Goal: Task Accomplishment & Management: Complete application form

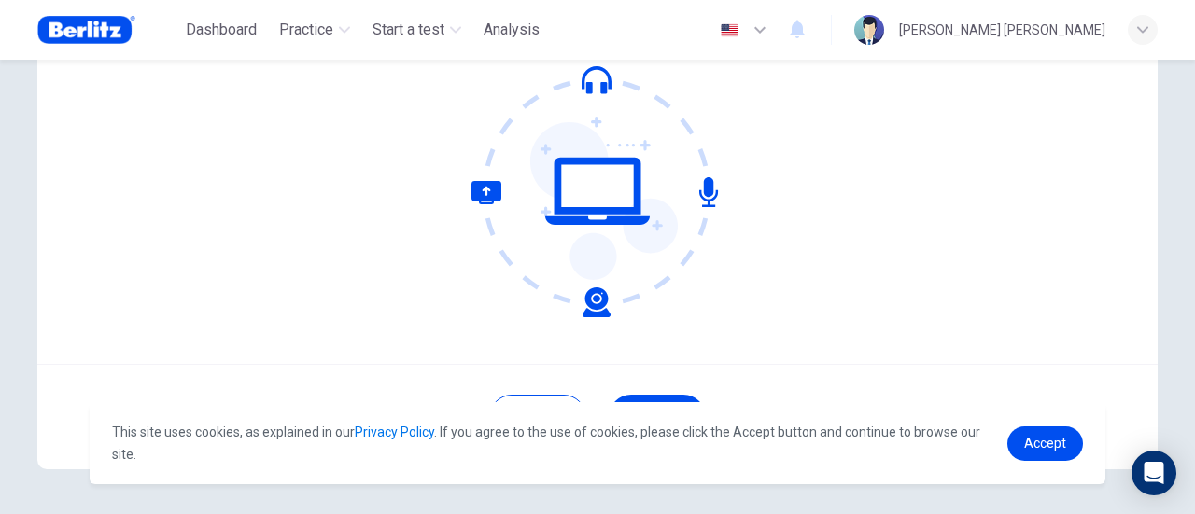
scroll to position [262, 0]
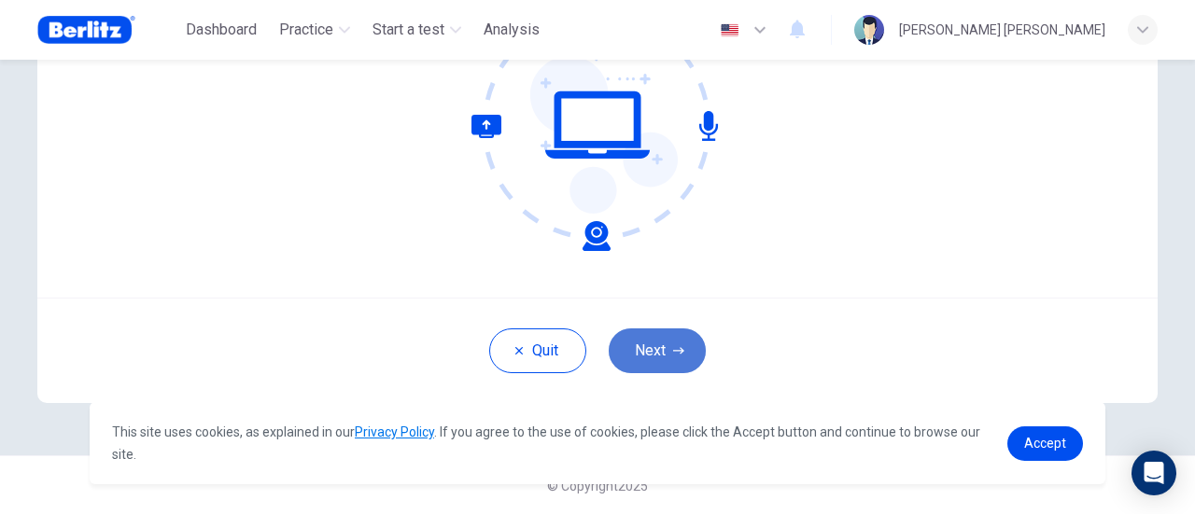
click at [667, 342] on button "Next" at bounding box center [656, 350] width 97 height 45
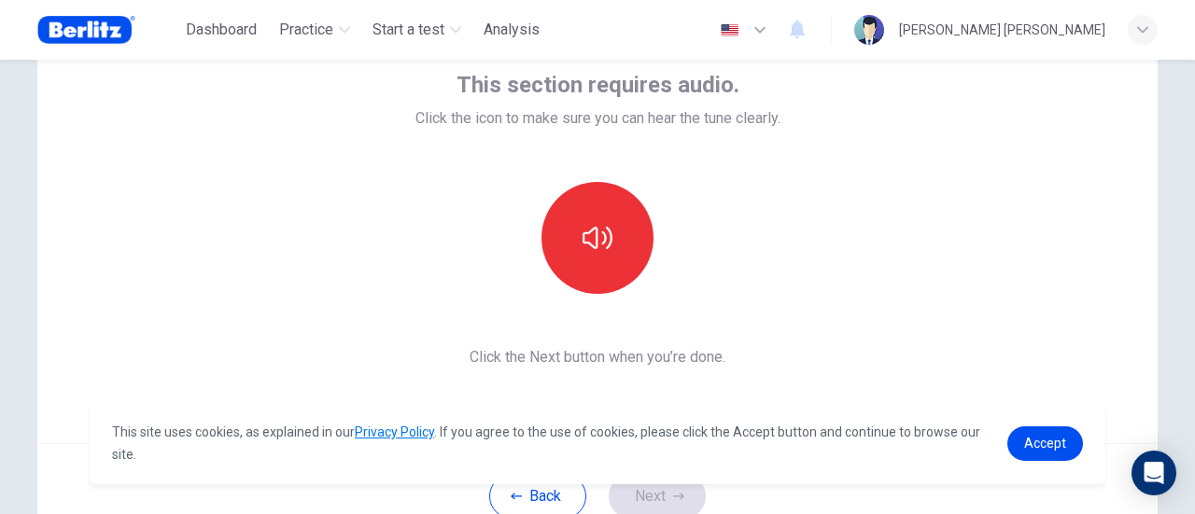
scroll to position [76, 0]
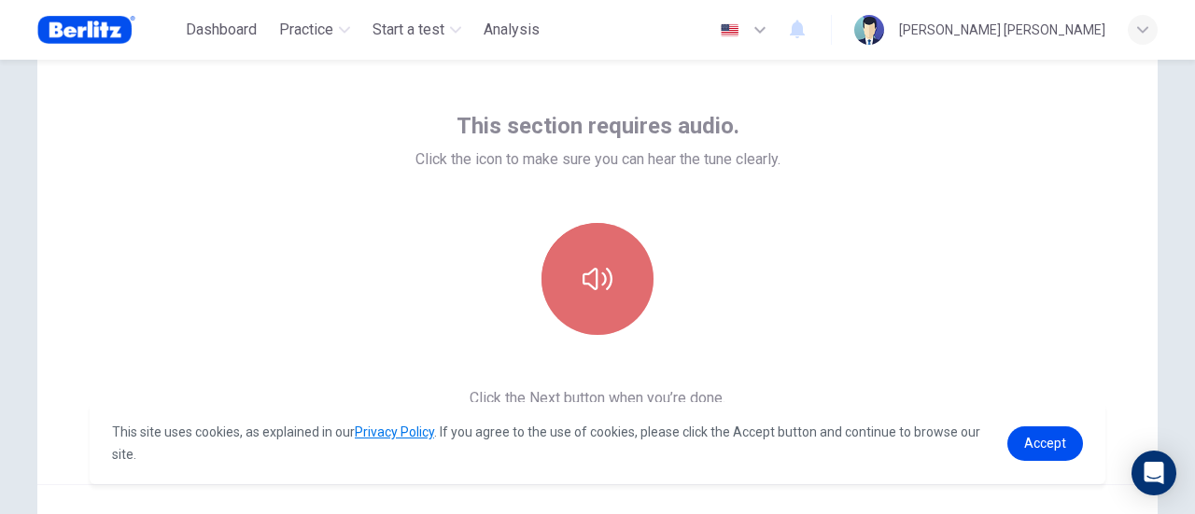
click at [623, 275] on button "button" at bounding box center [597, 279] width 112 height 112
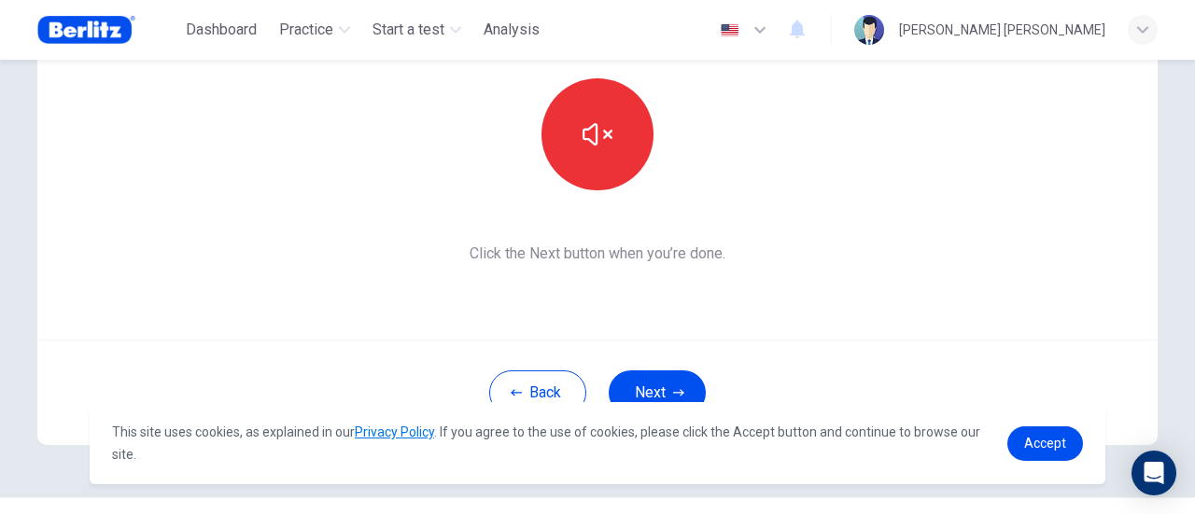
scroll to position [262, 0]
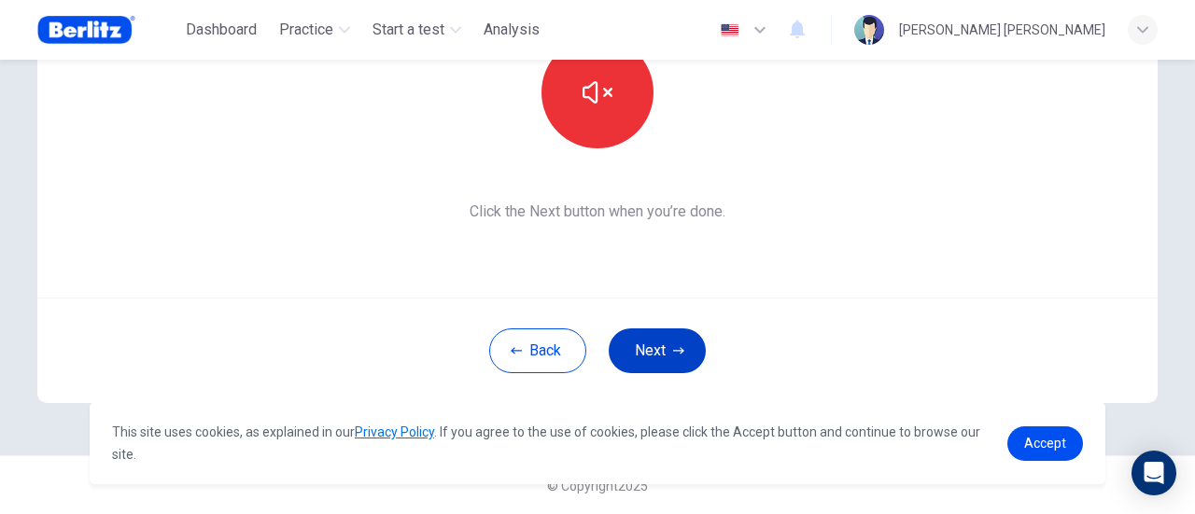
click at [666, 342] on button "Next" at bounding box center [656, 350] width 97 height 45
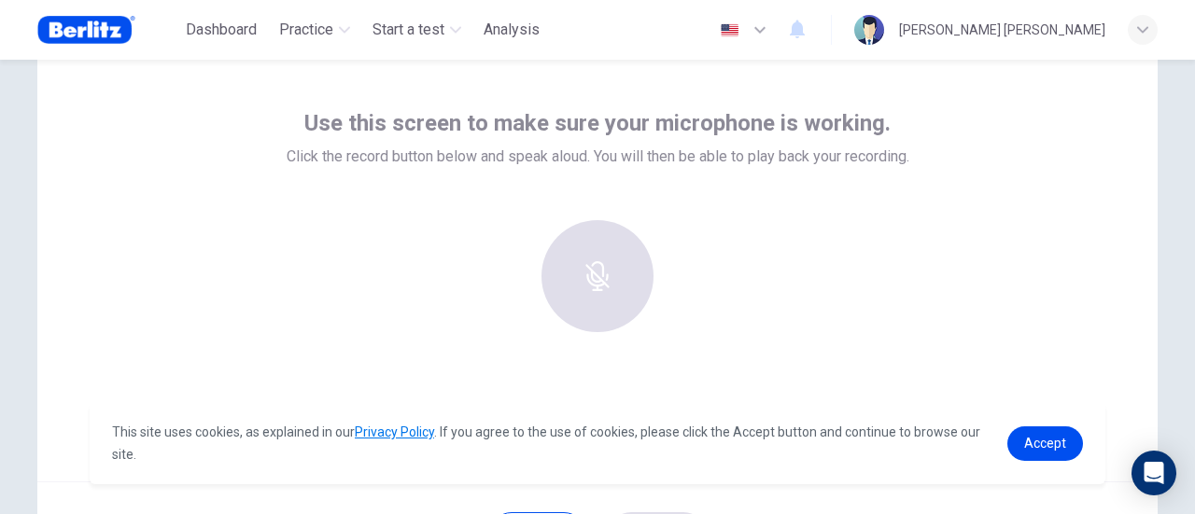
scroll to position [76, 0]
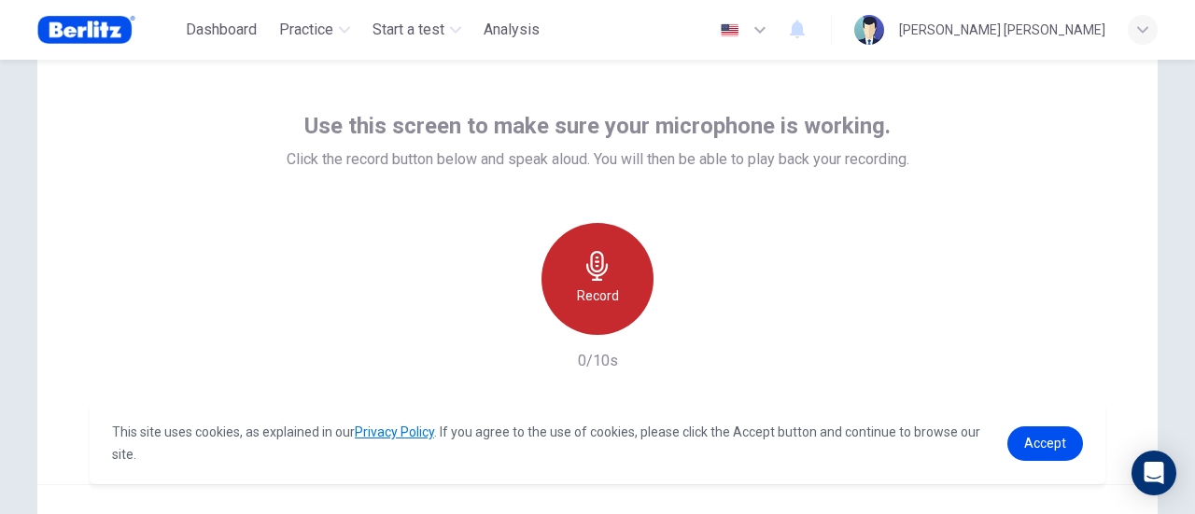
click at [635, 264] on div "Record" at bounding box center [597, 279] width 112 height 112
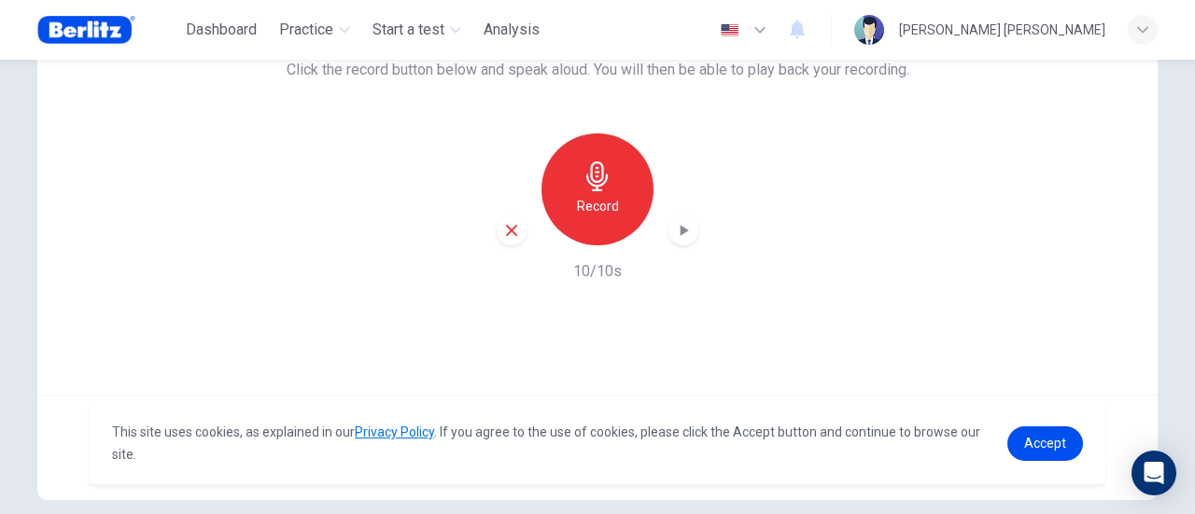
scroll to position [262, 0]
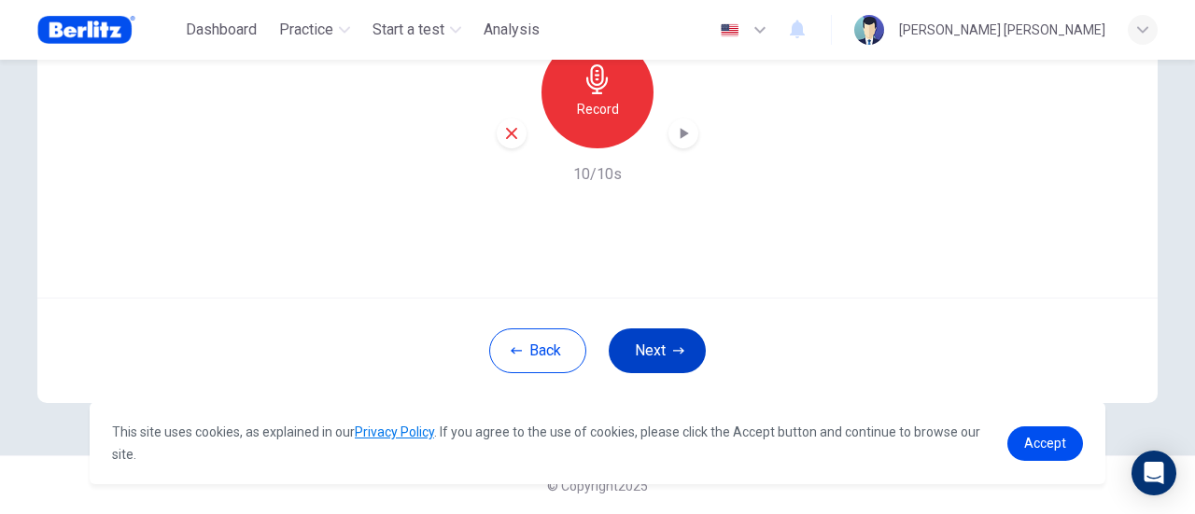
click at [638, 346] on button "Next" at bounding box center [656, 350] width 97 height 45
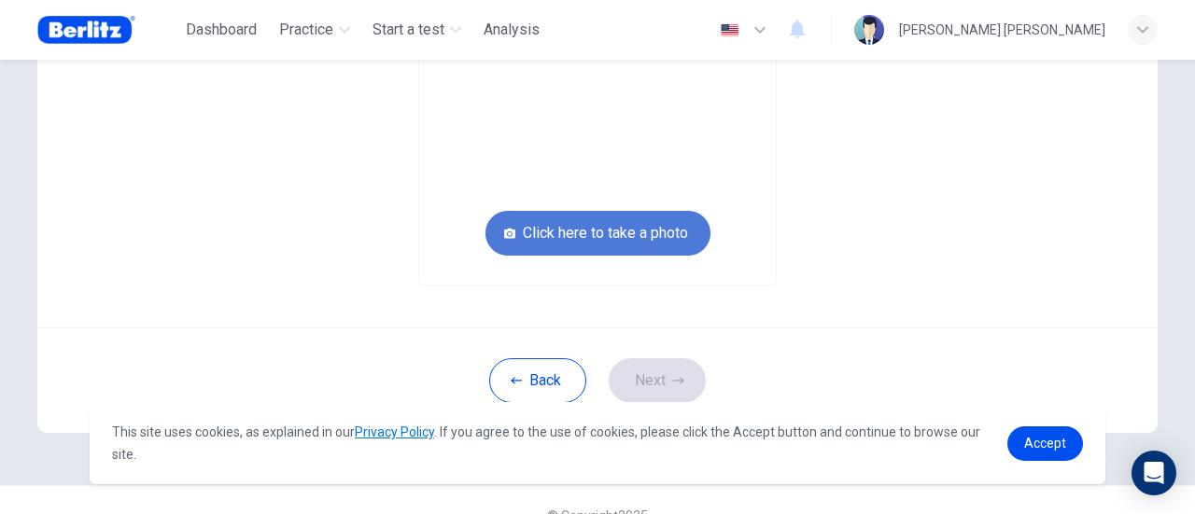
click at [650, 240] on button "Click here to take a photo" at bounding box center [597, 233] width 225 height 45
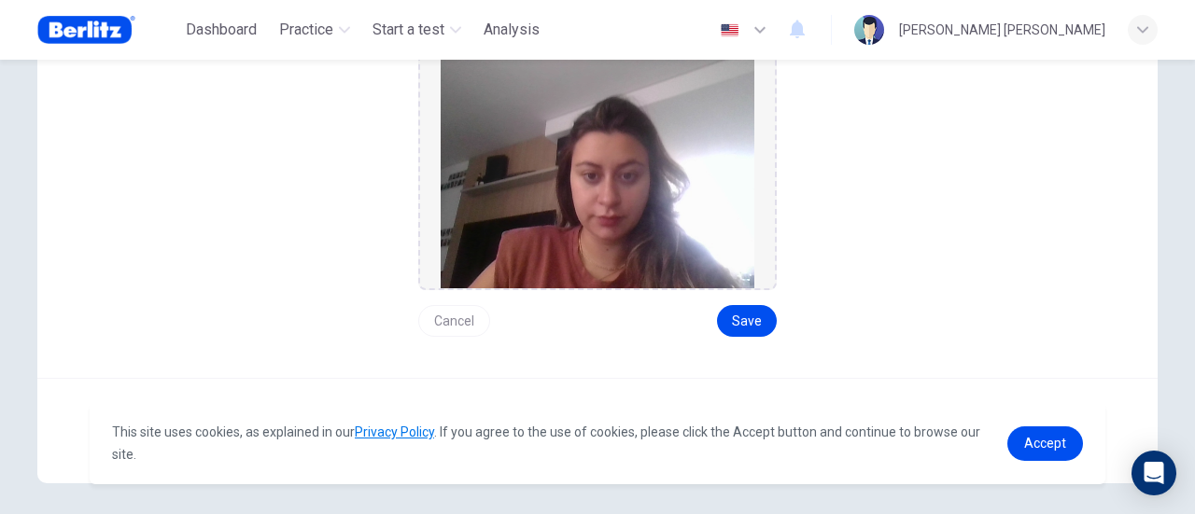
click at [448, 318] on button "Cancel" at bounding box center [454, 321] width 72 height 32
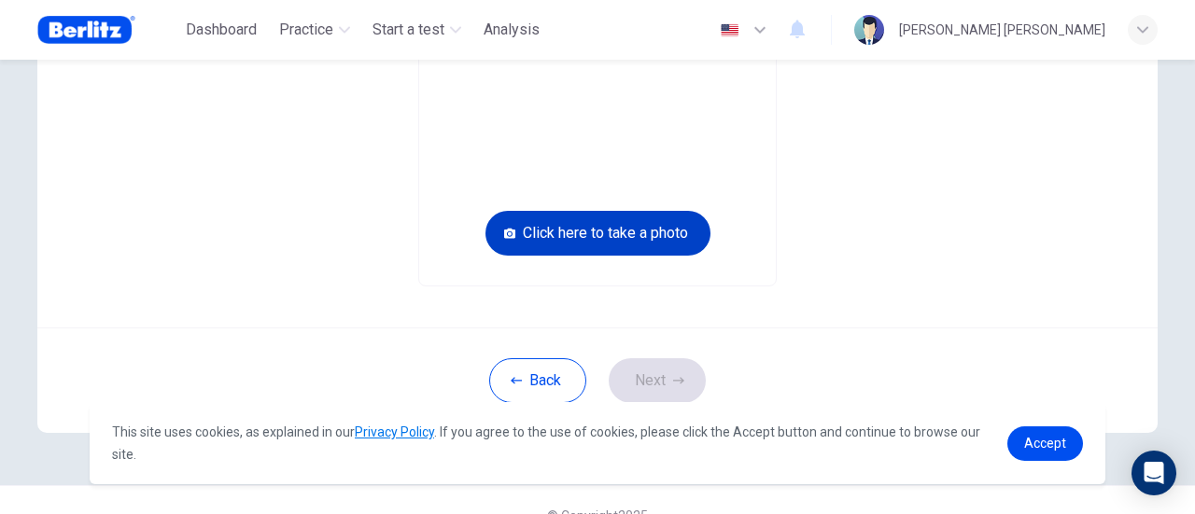
click at [643, 234] on button "Click here to take a photo" at bounding box center [597, 233] width 225 height 45
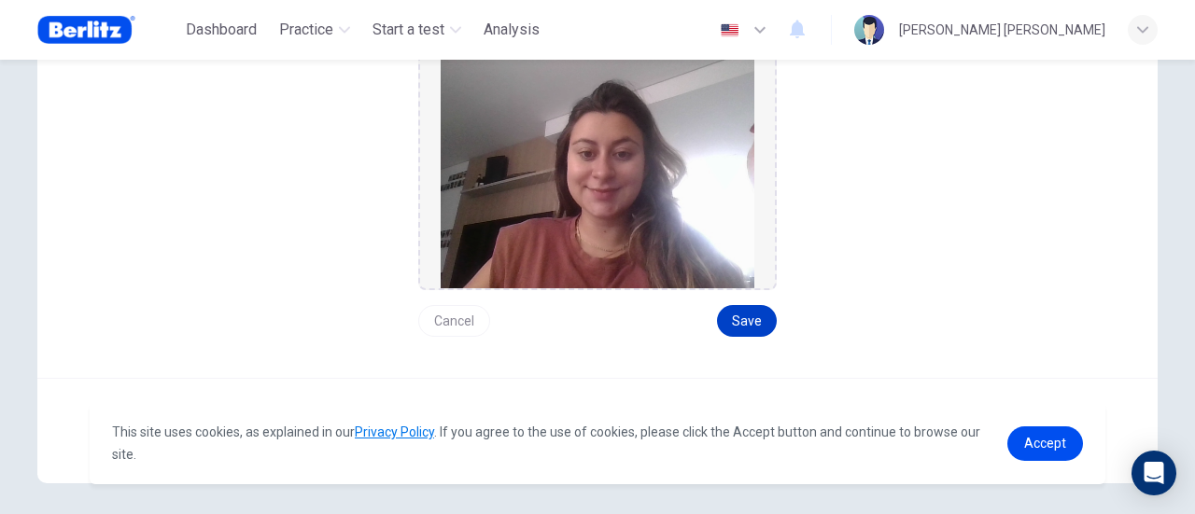
click at [749, 326] on button "Save" at bounding box center [747, 321] width 60 height 32
click at [462, 325] on button "Cancel" at bounding box center [454, 321] width 72 height 32
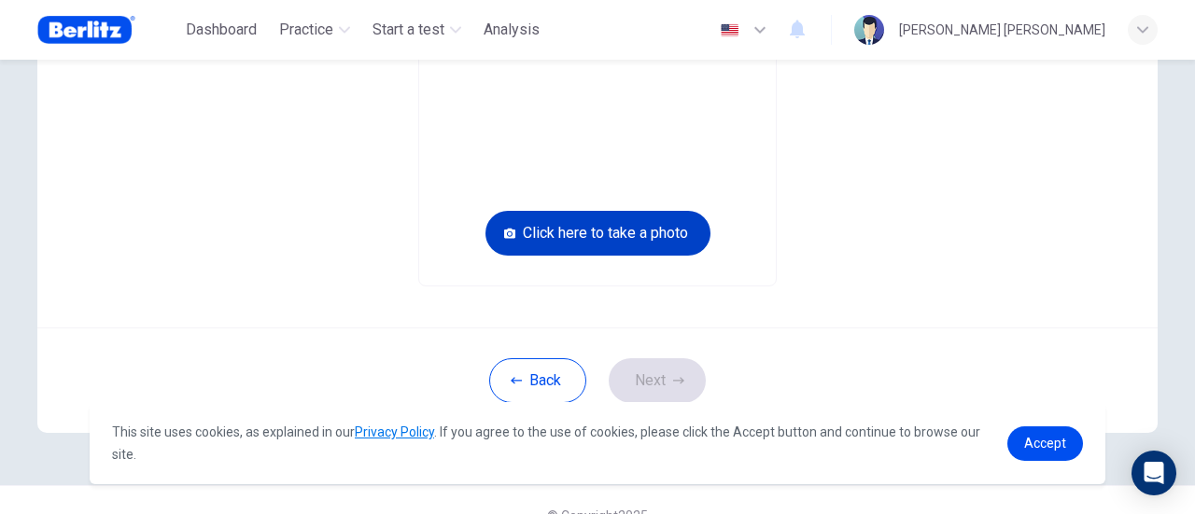
click at [601, 237] on button "Click here to take a photo" at bounding box center [597, 233] width 225 height 45
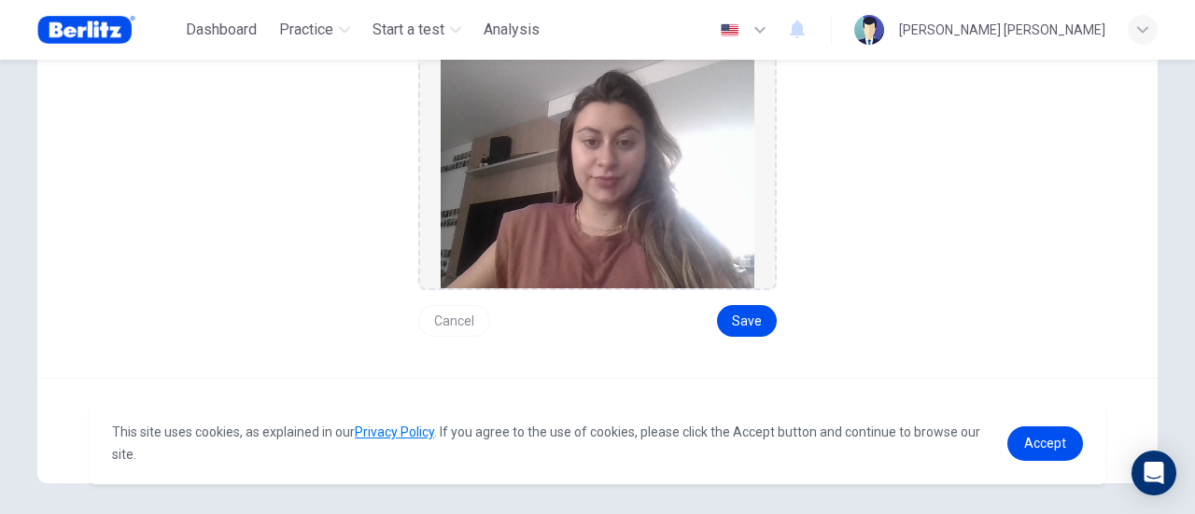
click at [442, 321] on button "Cancel" at bounding box center [454, 321] width 72 height 32
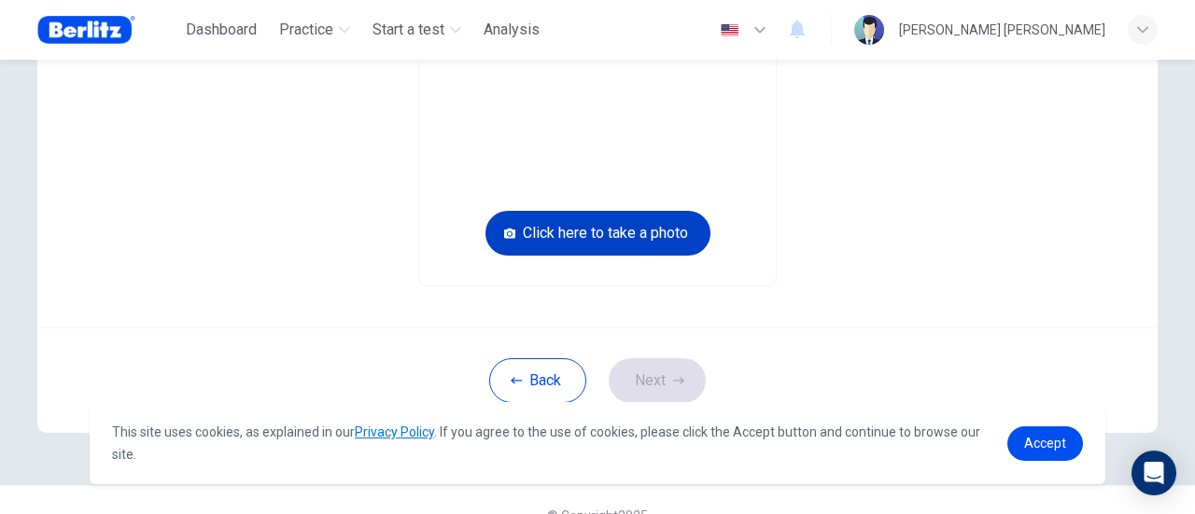
click at [562, 231] on button "Click here to take a photo" at bounding box center [597, 233] width 225 height 45
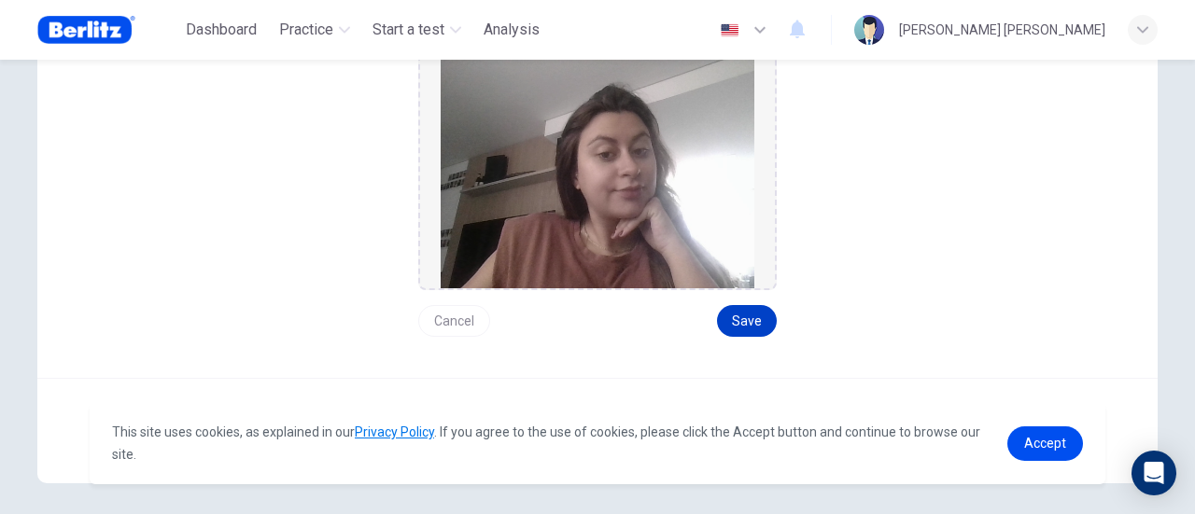
click at [728, 310] on button "Save" at bounding box center [747, 321] width 60 height 32
click at [1060, 440] on span "Accept" at bounding box center [1045, 443] width 42 height 15
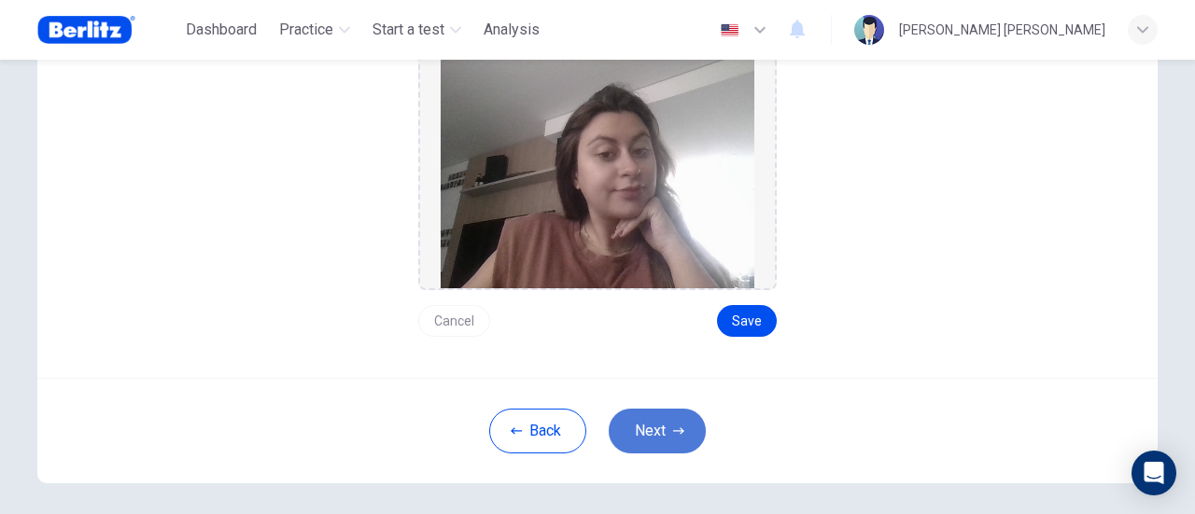
click at [680, 425] on button "Next" at bounding box center [656, 431] width 97 height 45
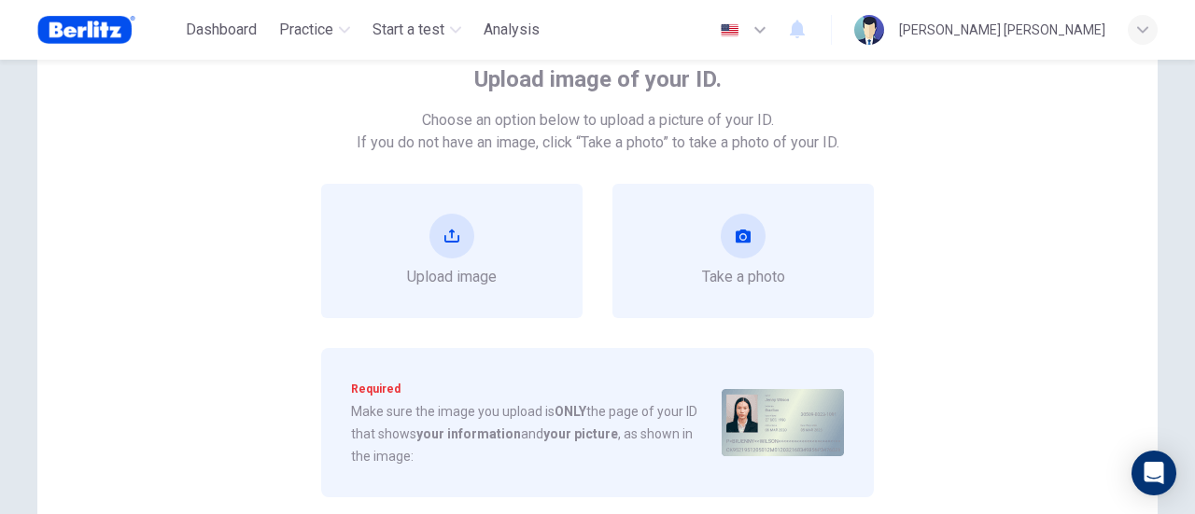
scroll to position [93, 0]
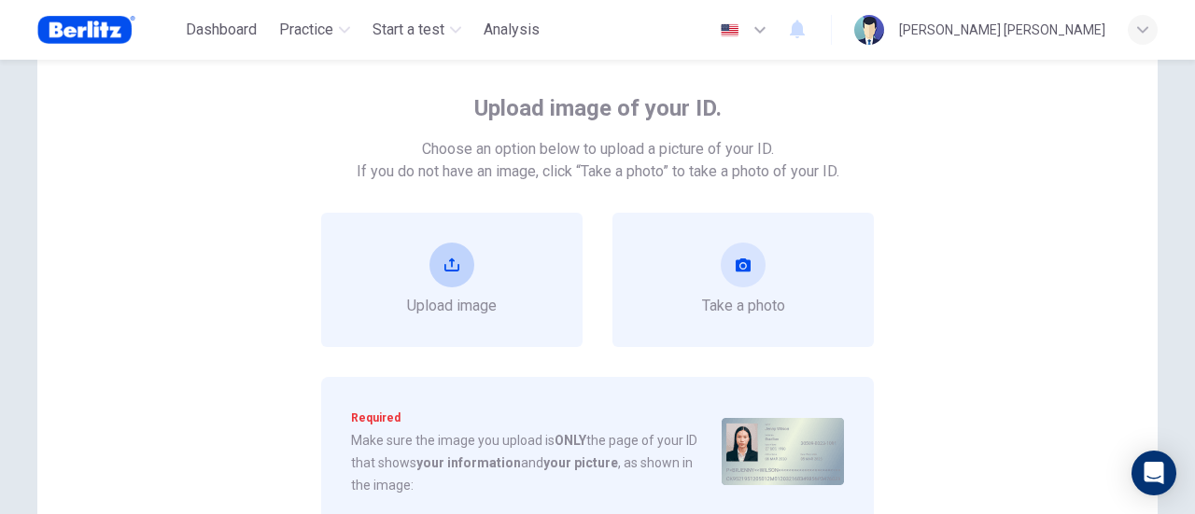
click at [515, 283] on div "Upload image" at bounding box center [451, 280] width 261 height 134
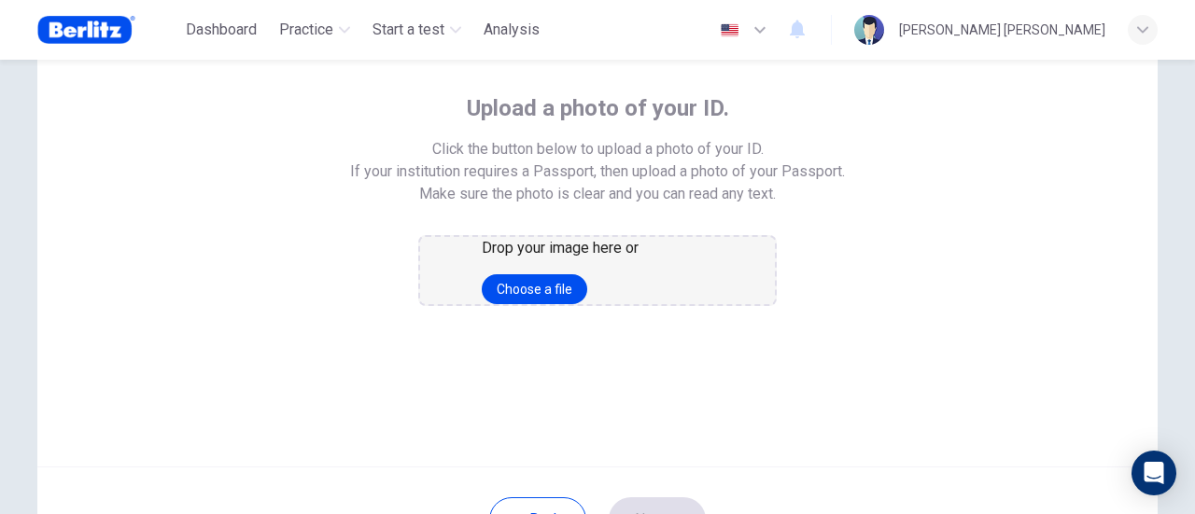
click at [608, 304] on div "Drop your image here or Choose a file" at bounding box center [597, 270] width 231 height 67
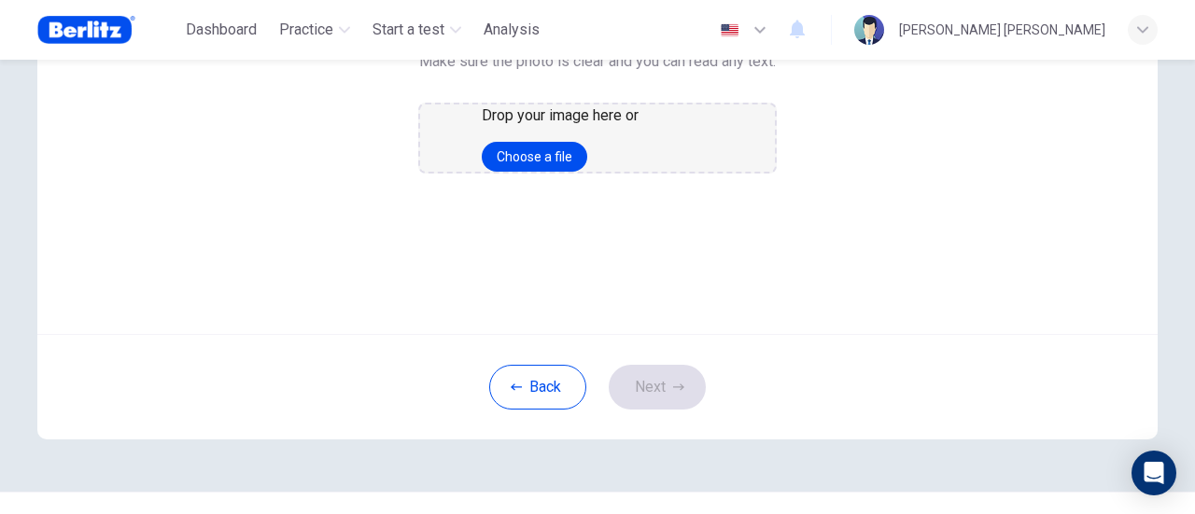
scroll to position [187, 0]
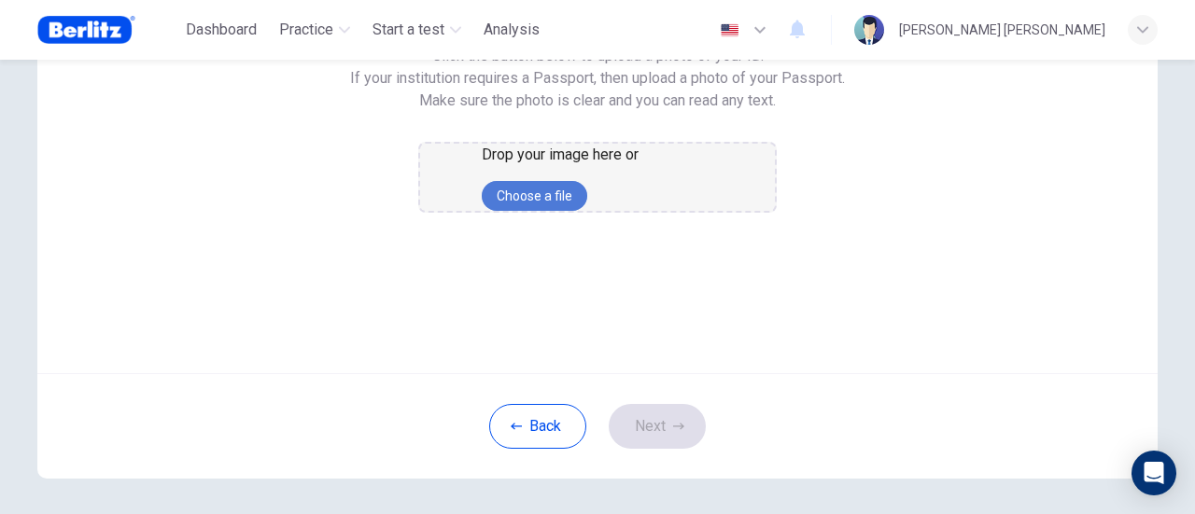
click at [585, 211] on button "Choose a file" at bounding box center [534, 196] width 105 height 30
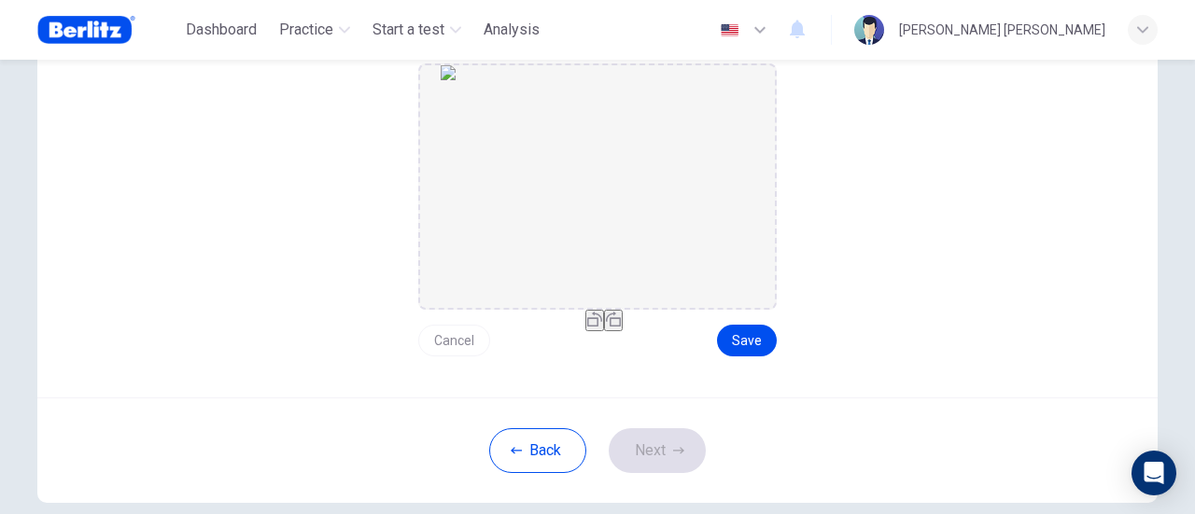
scroll to position [364, 0]
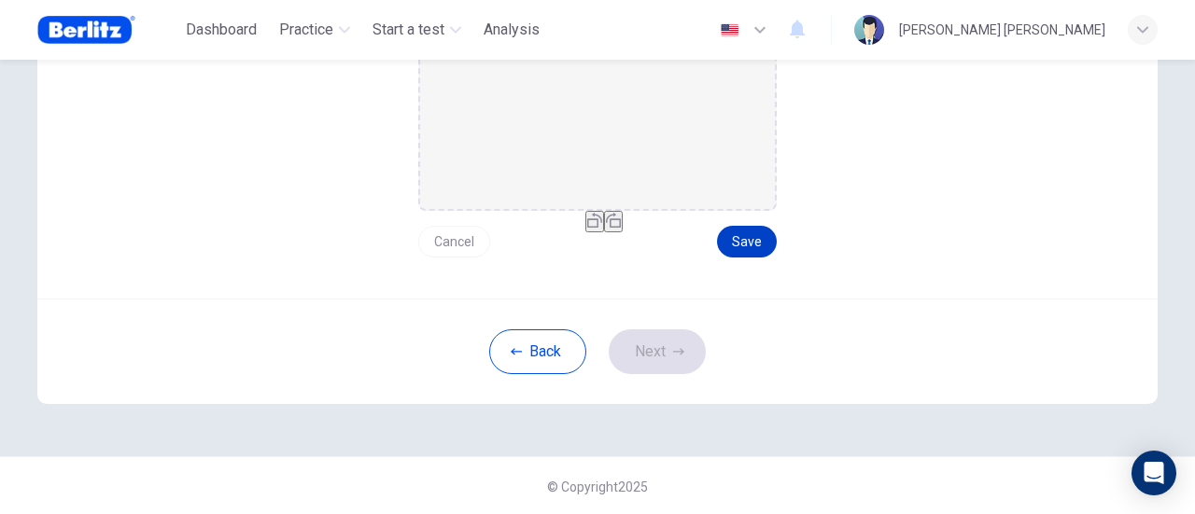
click at [737, 238] on button "Save" at bounding box center [747, 242] width 60 height 32
click at [677, 365] on button "Next" at bounding box center [656, 351] width 97 height 45
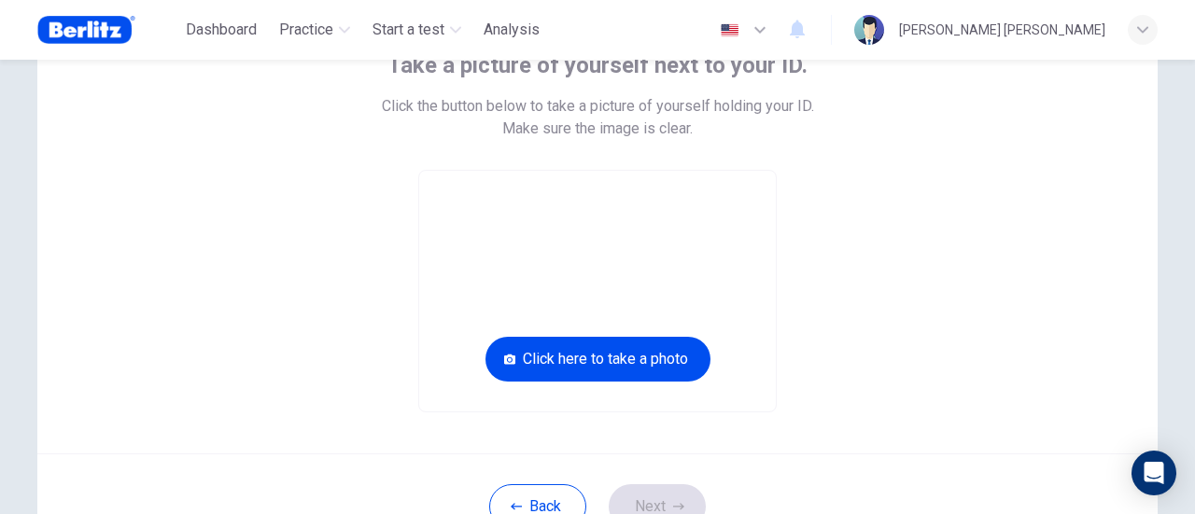
scroll to position [105, 0]
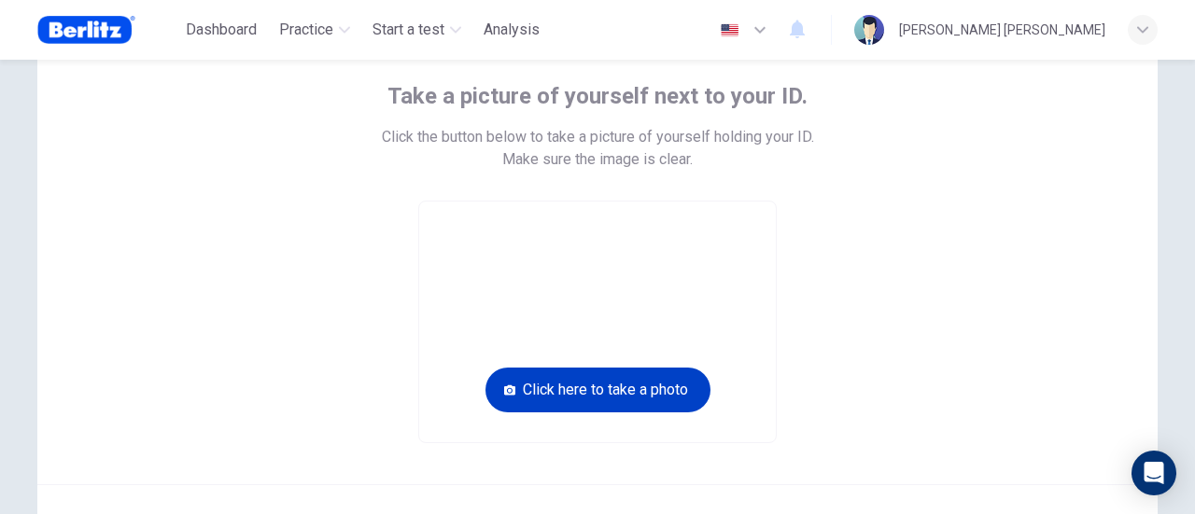
click at [678, 397] on button "Click here to take a photo" at bounding box center [597, 390] width 225 height 45
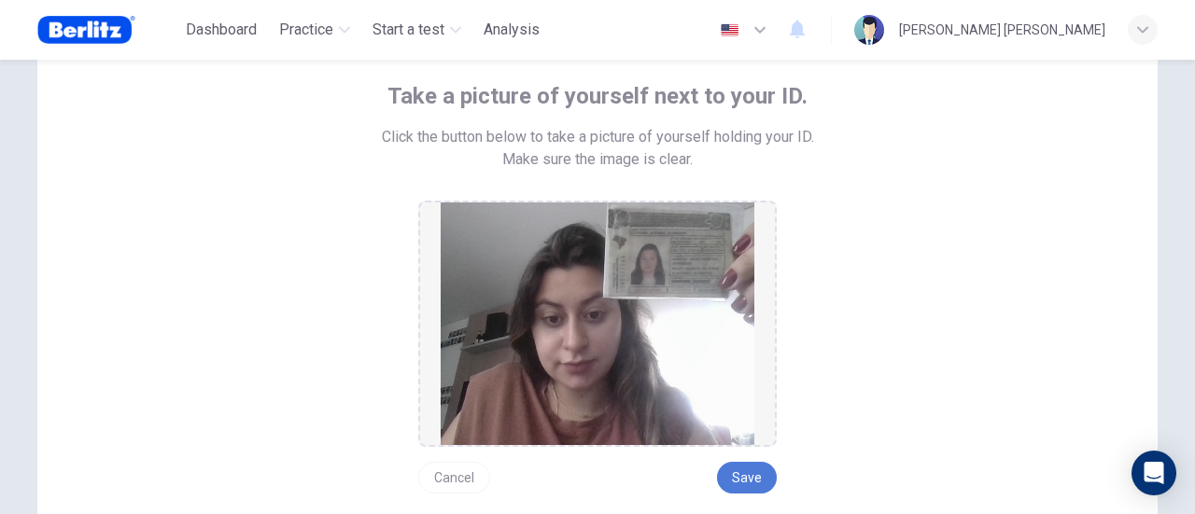
click at [742, 490] on button "Save" at bounding box center [747, 478] width 60 height 32
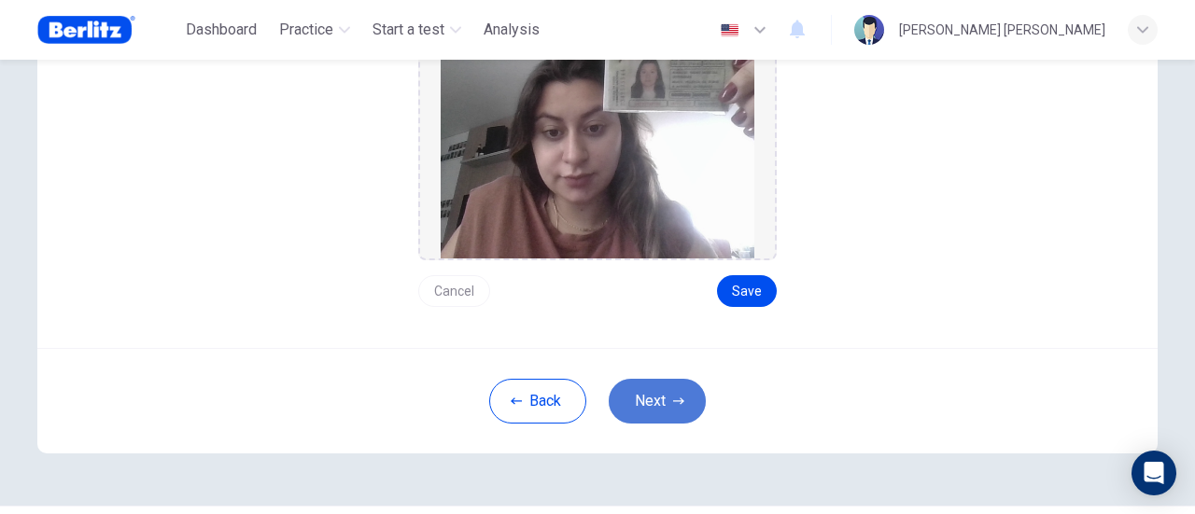
click at [652, 402] on button "Next" at bounding box center [656, 401] width 97 height 45
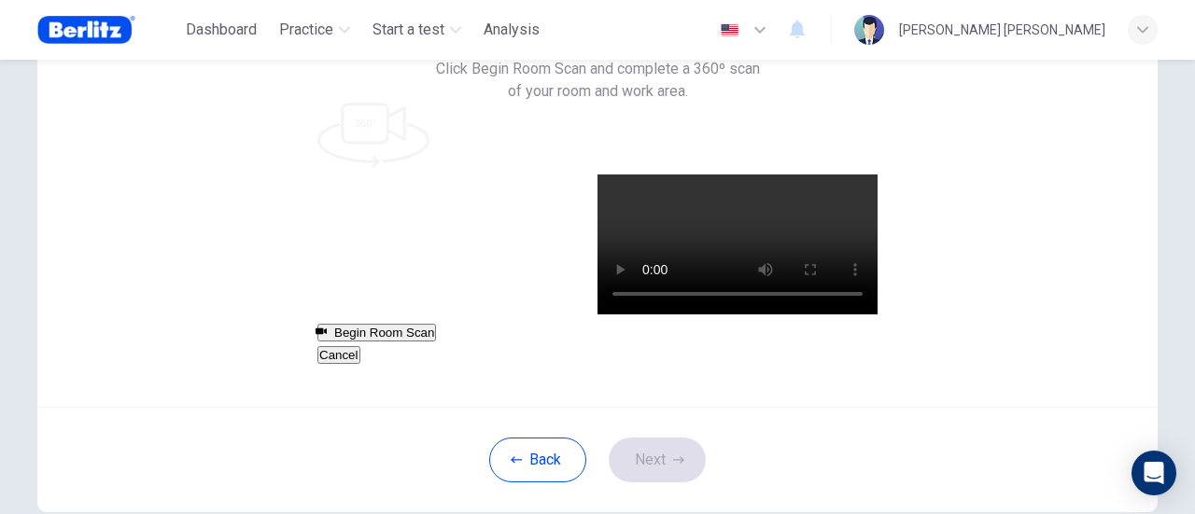
scroll to position [76, 0]
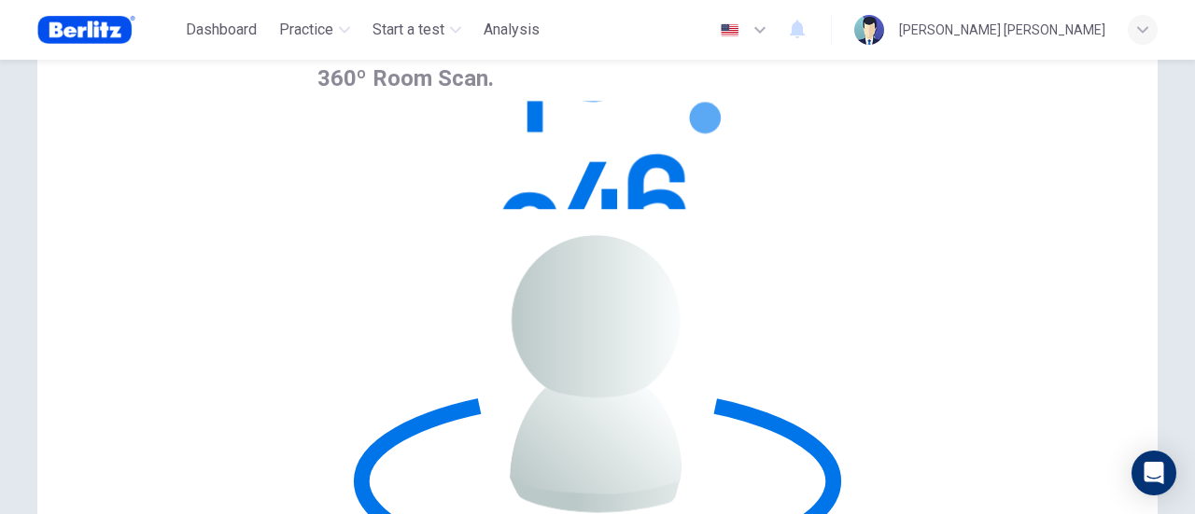
scroll to position [262, 0]
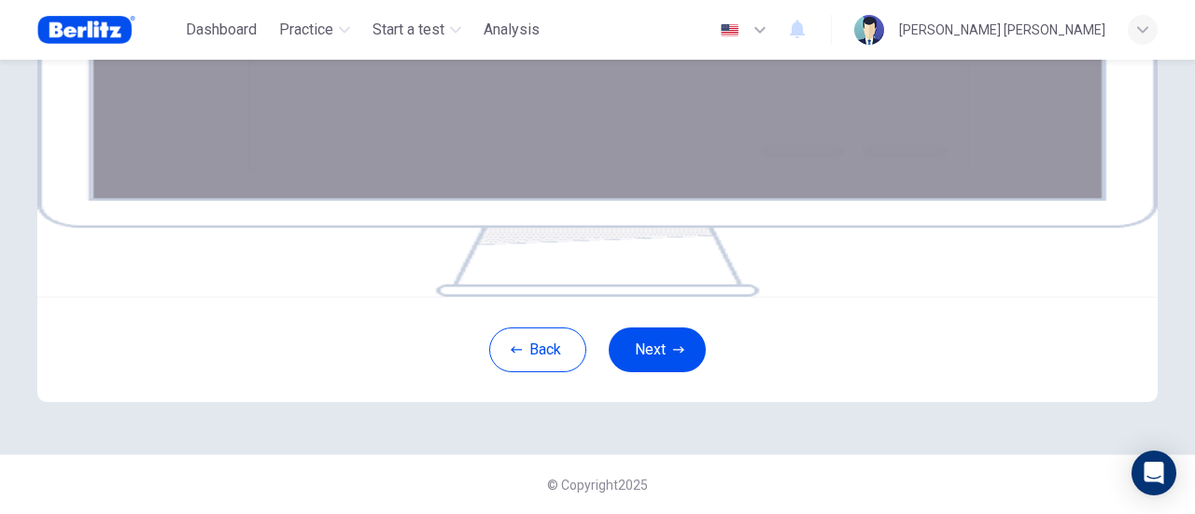
scroll to position [449, 0]
click at [635, 350] on button "Next" at bounding box center [656, 350] width 97 height 45
click at [663, 356] on button "Next" at bounding box center [656, 350] width 97 height 45
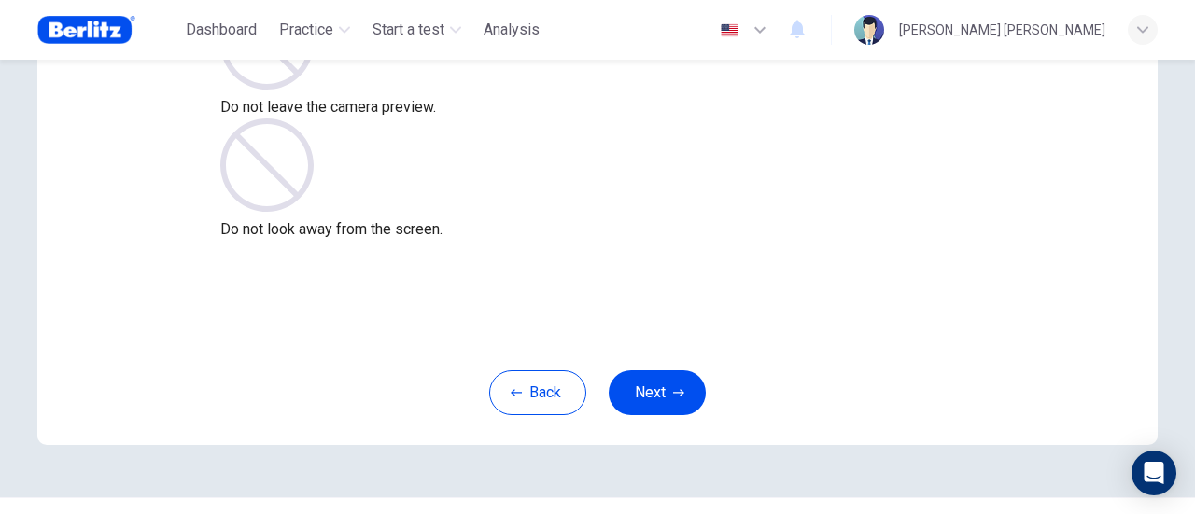
scroll to position [262, 0]
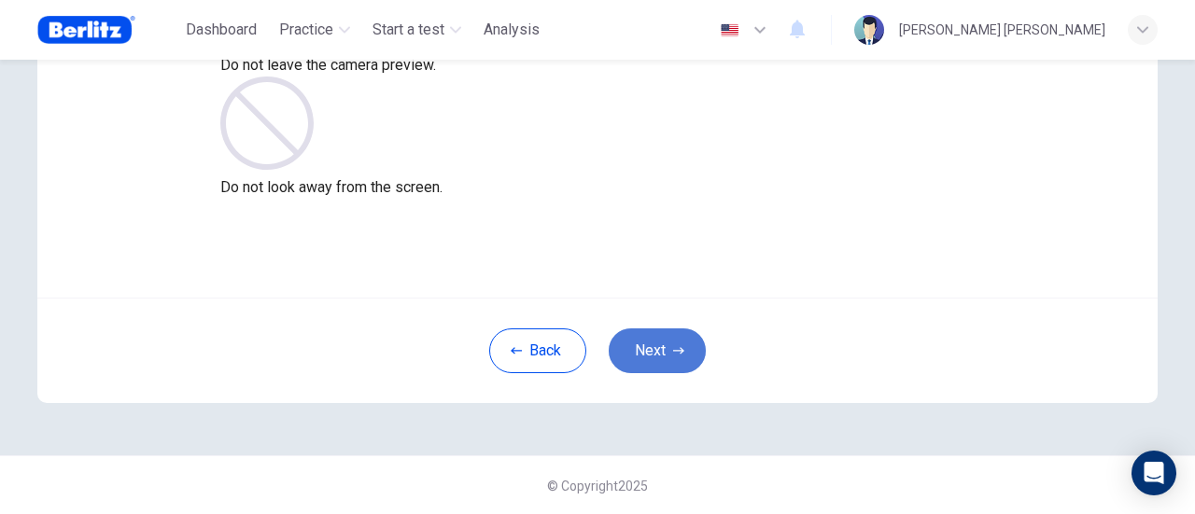
click at [673, 352] on icon "button" at bounding box center [678, 350] width 11 height 11
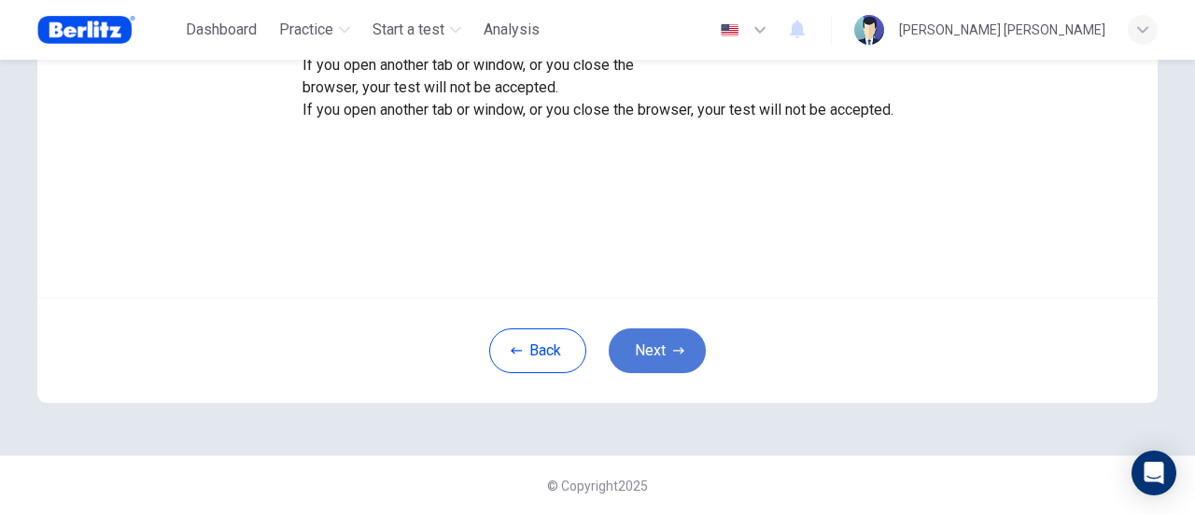
click at [669, 356] on button "Next" at bounding box center [656, 350] width 97 height 45
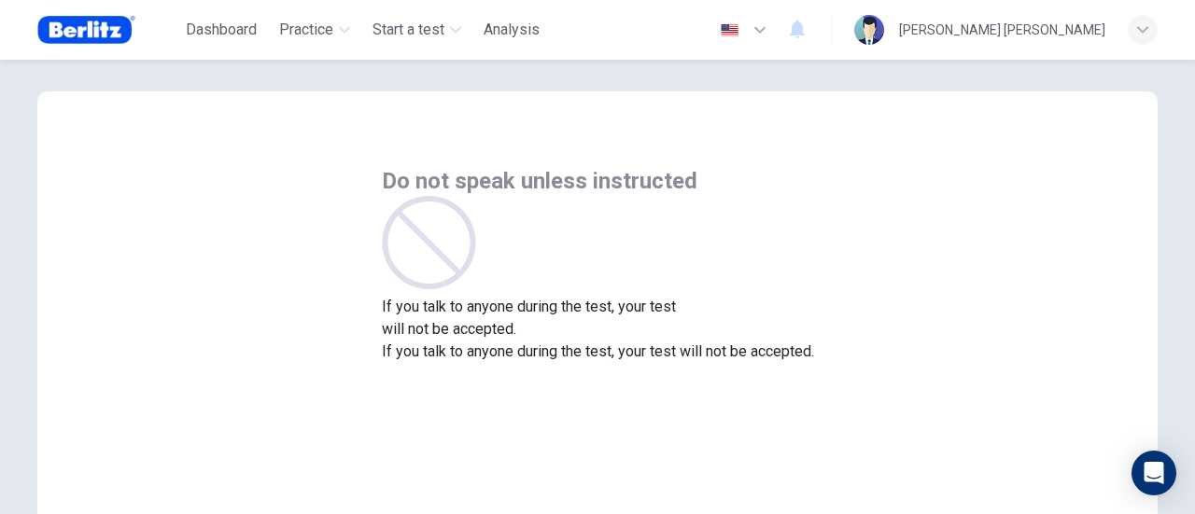
scroll to position [0, 0]
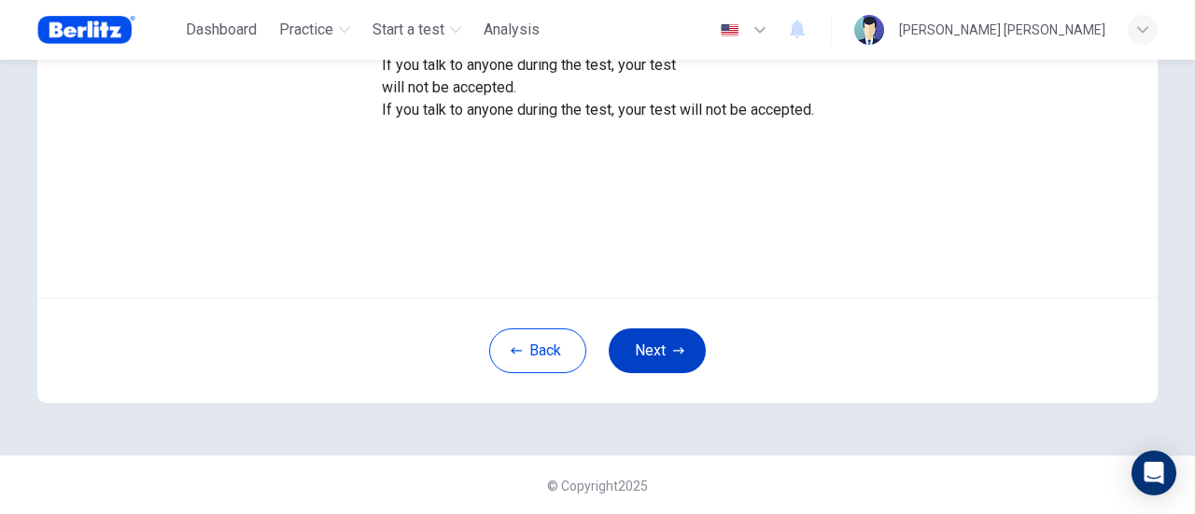
click at [653, 349] on button "Next" at bounding box center [656, 350] width 97 height 45
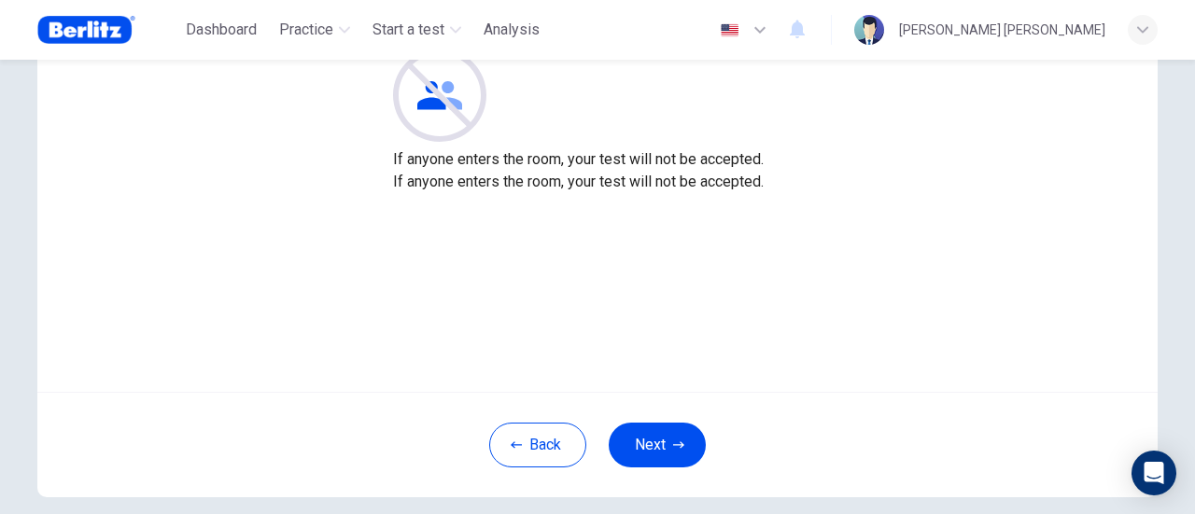
scroll to position [76, 0]
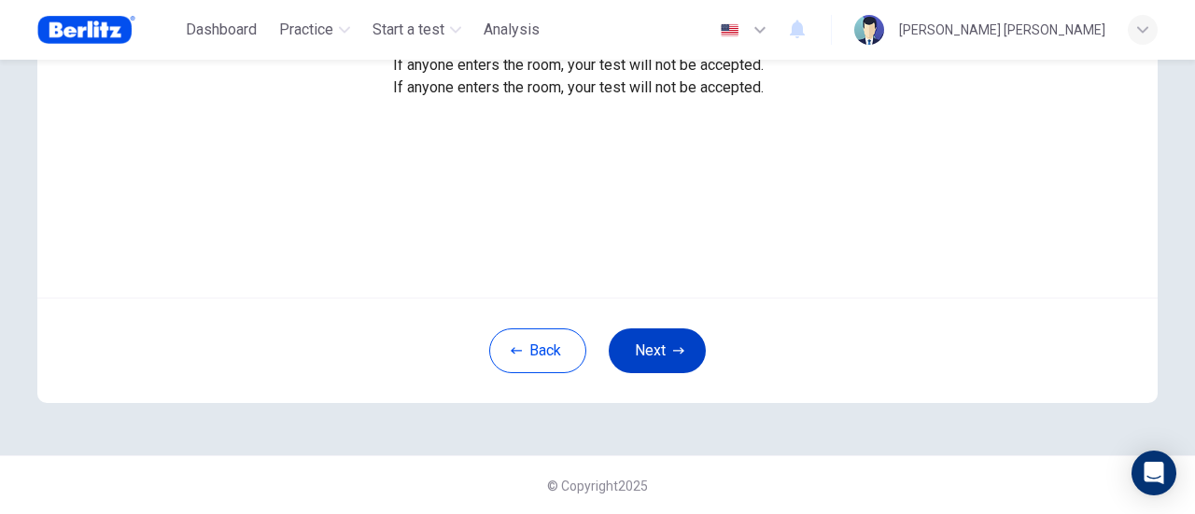
click at [674, 334] on button "Next" at bounding box center [656, 350] width 97 height 45
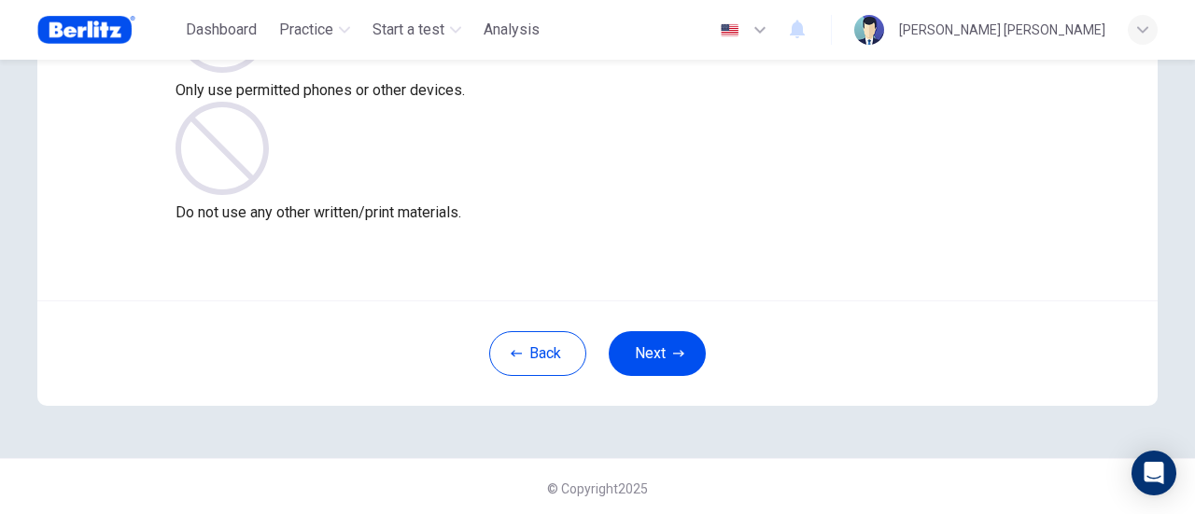
scroll to position [262, 0]
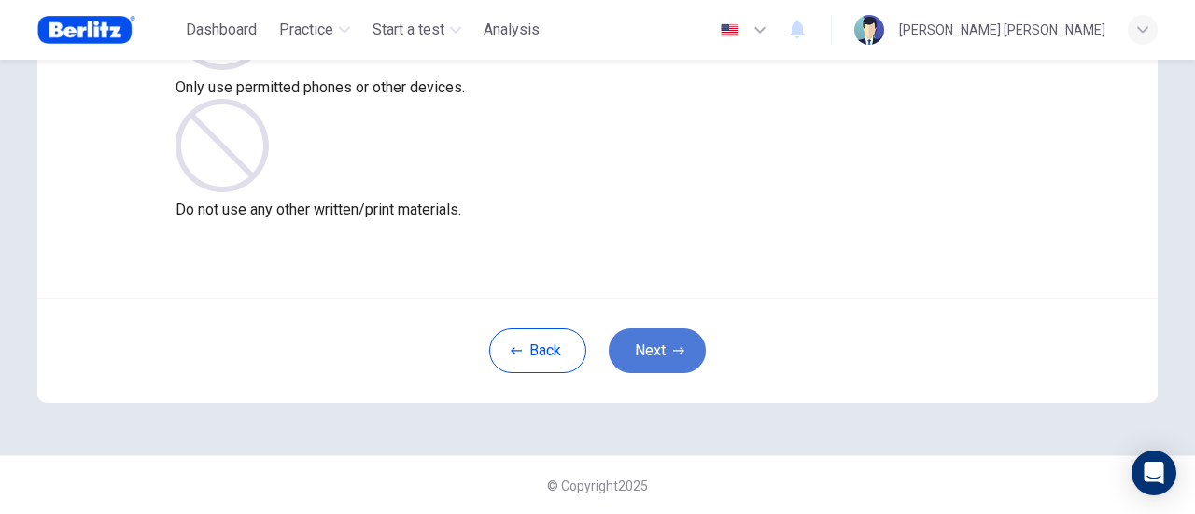
click at [674, 334] on button "Next" at bounding box center [656, 350] width 97 height 45
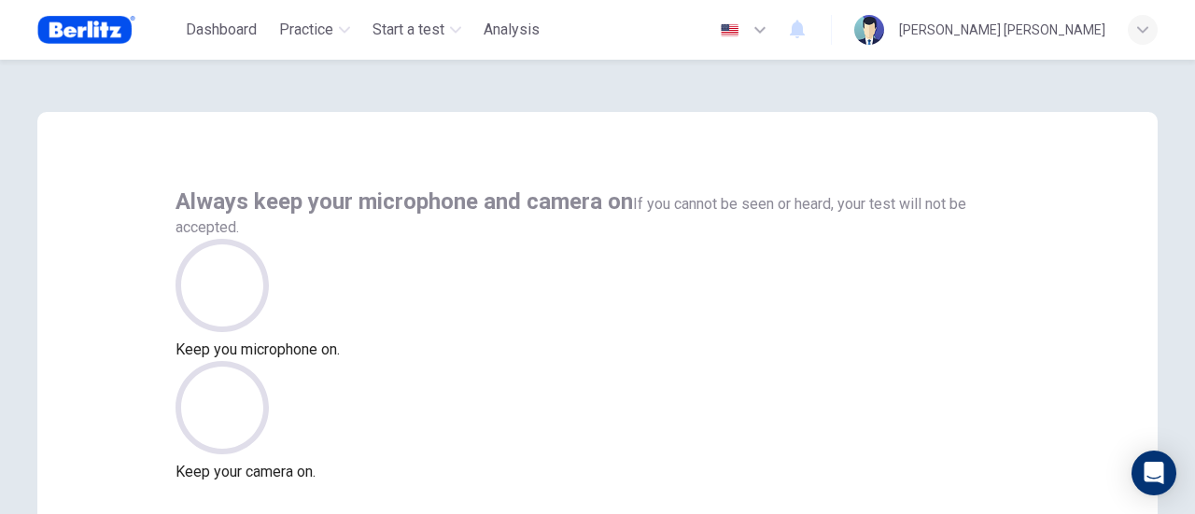
scroll to position [187, 0]
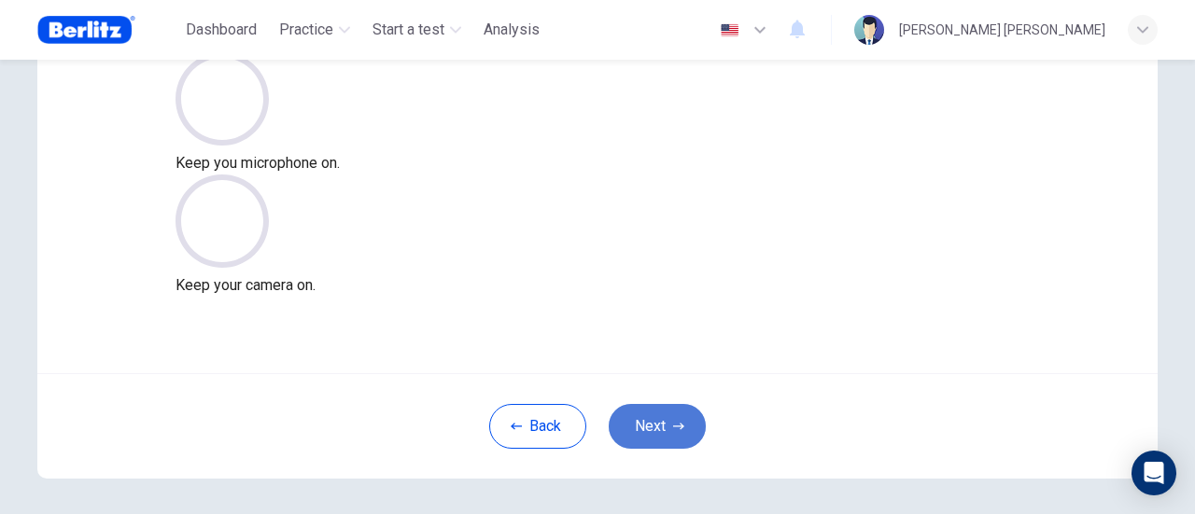
click at [651, 414] on button "Next" at bounding box center [656, 426] width 97 height 45
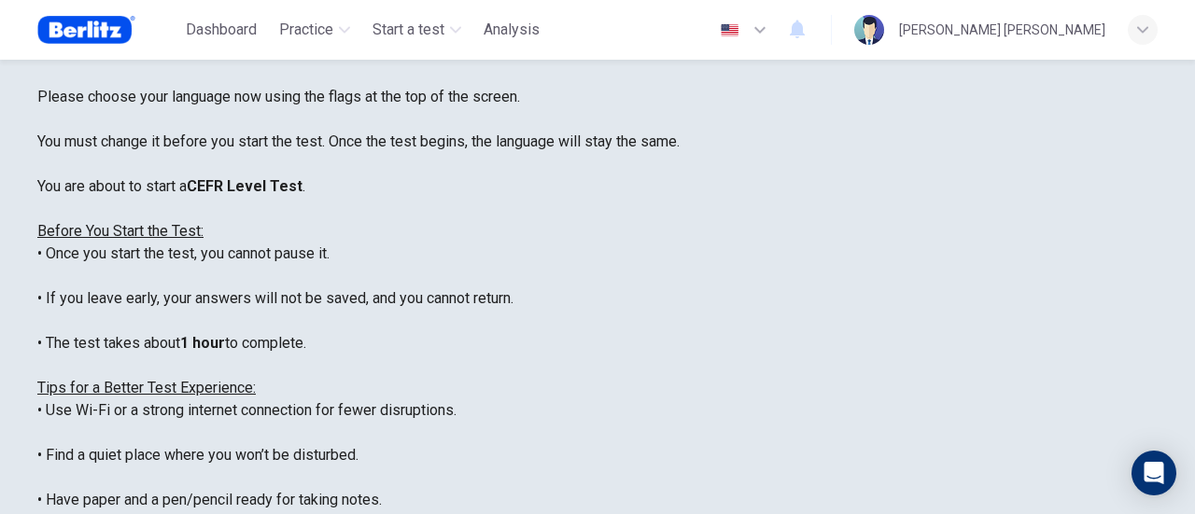
scroll to position [177, 0]
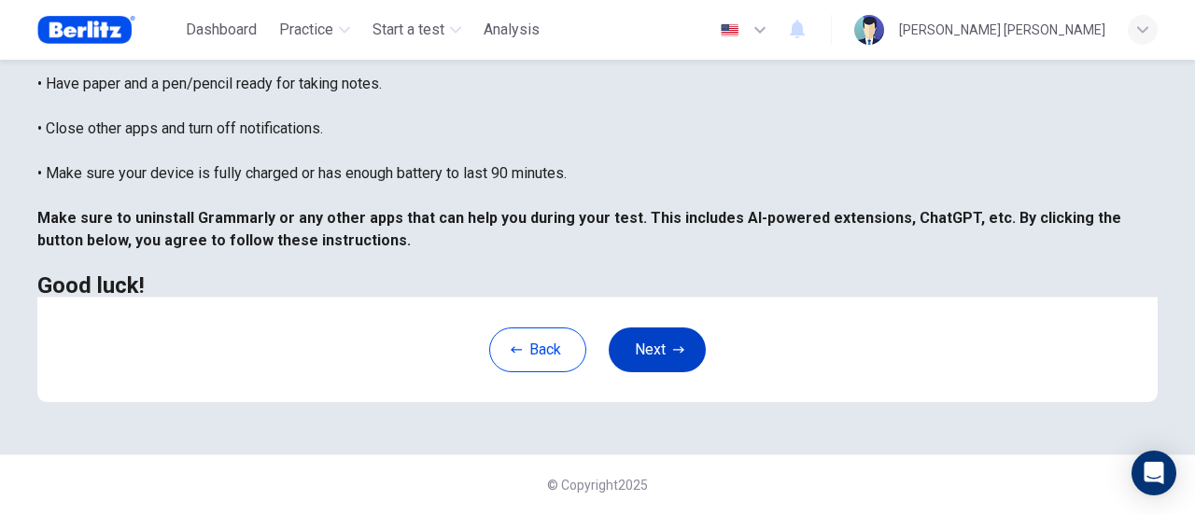
click at [674, 347] on icon "button" at bounding box center [678, 349] width 11 height 11
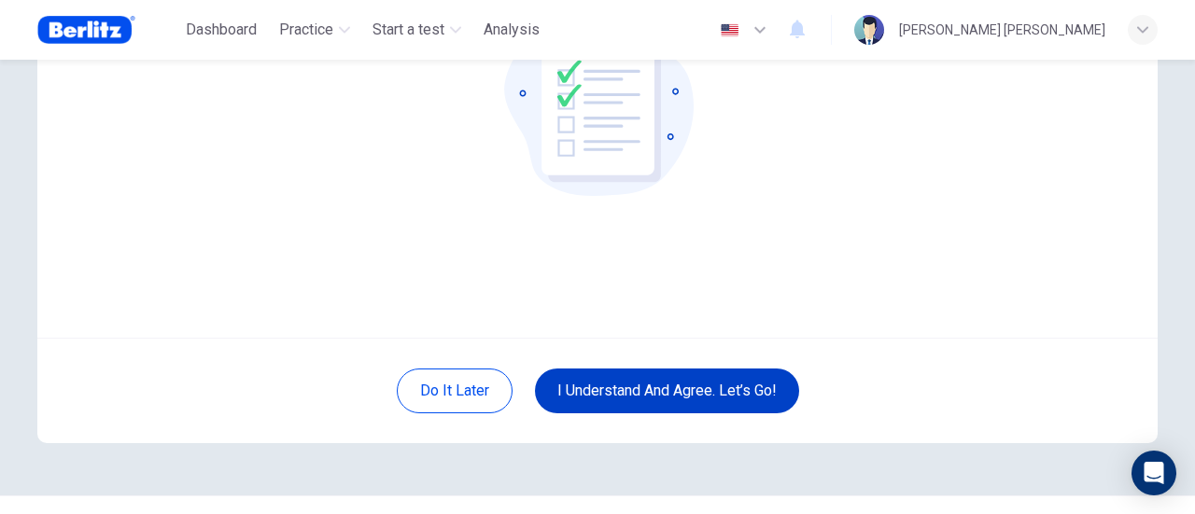
scroll to position [262, 0]
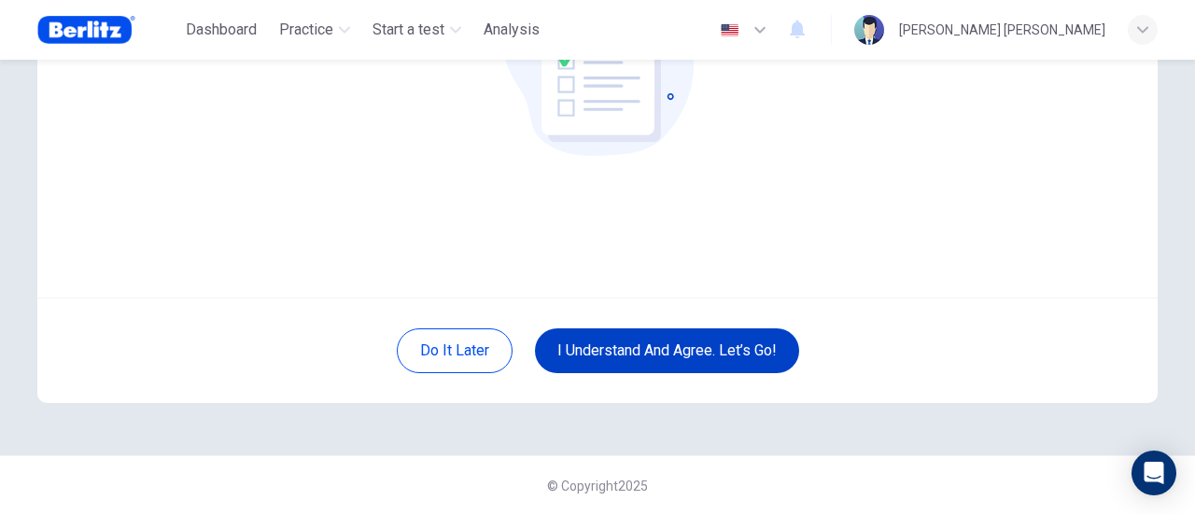
click at [698, 362] on button "I understand and agree. Let’s go!" at bounding box center [667, 350] width 264 height 45
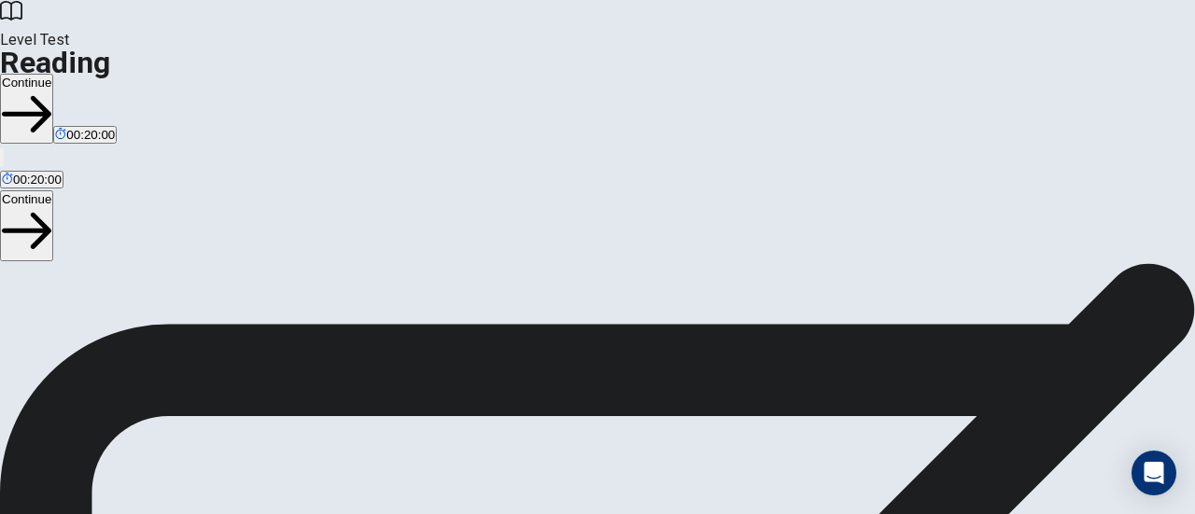
scroll to position [284, 0]
click at [53, 74] on button "Continue" at bounding box center [26, 109] width 53 height 70
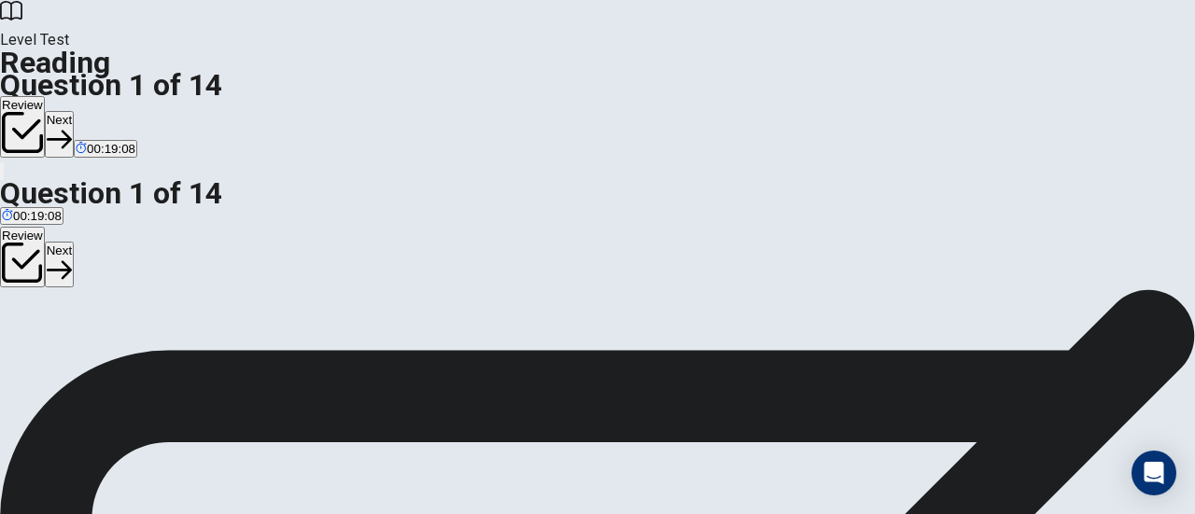
scroll to position [53, 0]
click at [74, 111] on button "Next" at bounding box center [59, 134] width 29 height 46
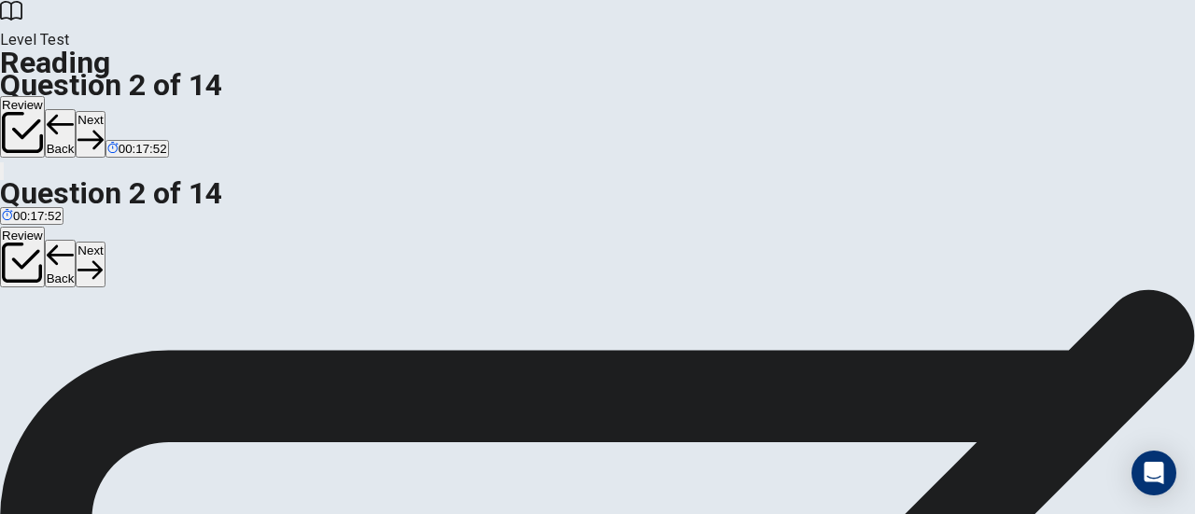
click at [105, 111] on button "Next" at bounding box center [90, 134] width 29 height 46
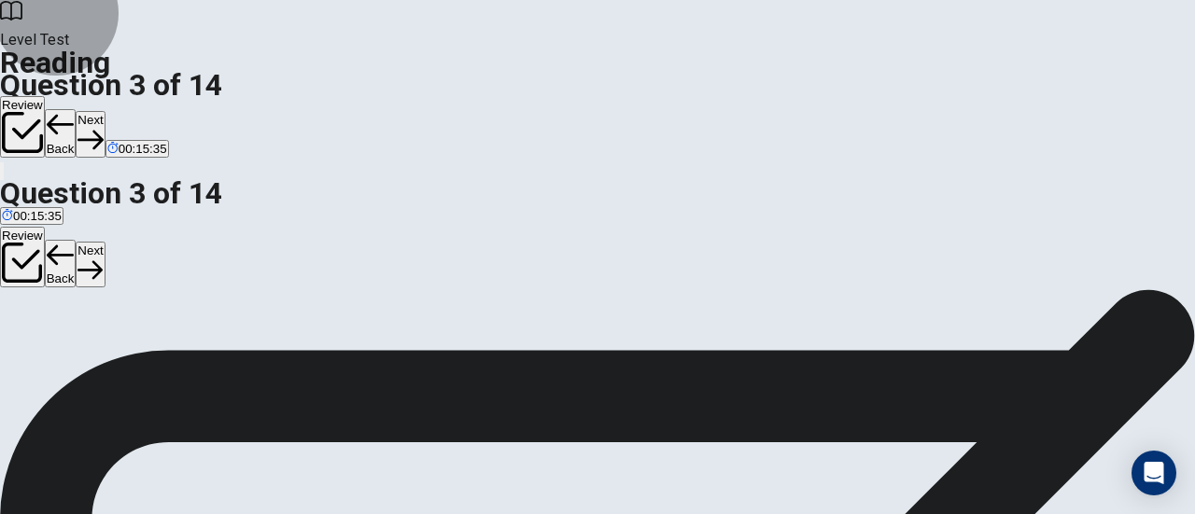
click at [103, 127] on icon "button" at bounding box center [89, 139] width 25 height 25
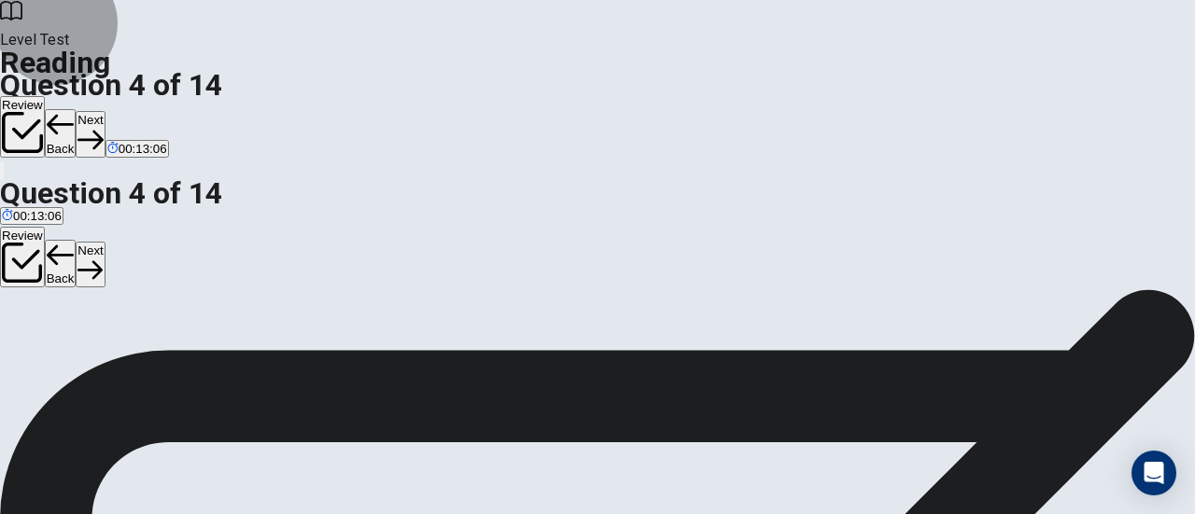
click at [103, 127] on icon "button" at bounding box center [89, 139] width 25 height 25
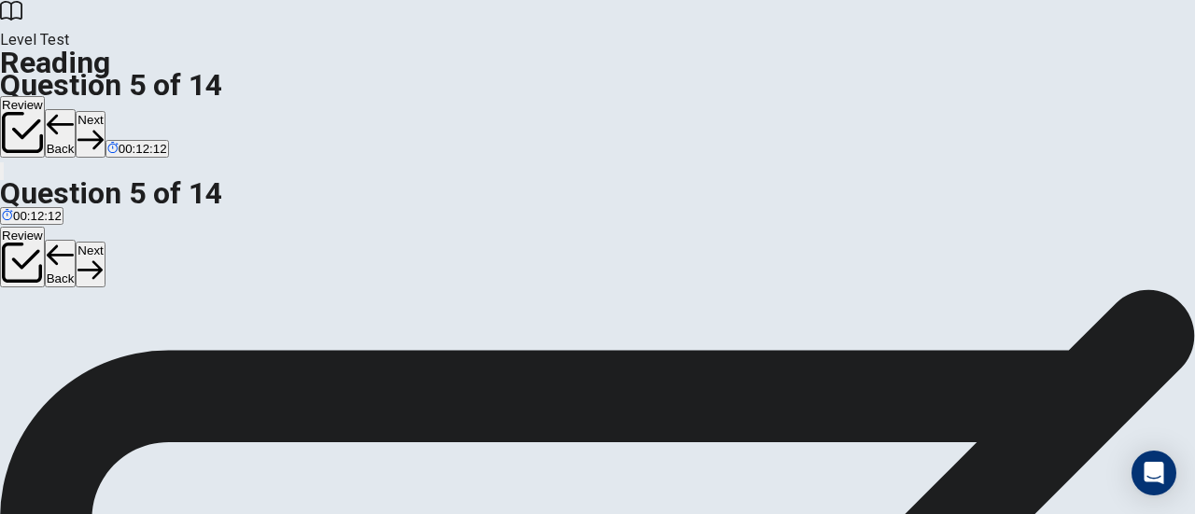
click at [105, 111] on button "Next" at bounding box center [90, 134] width 29 height 46
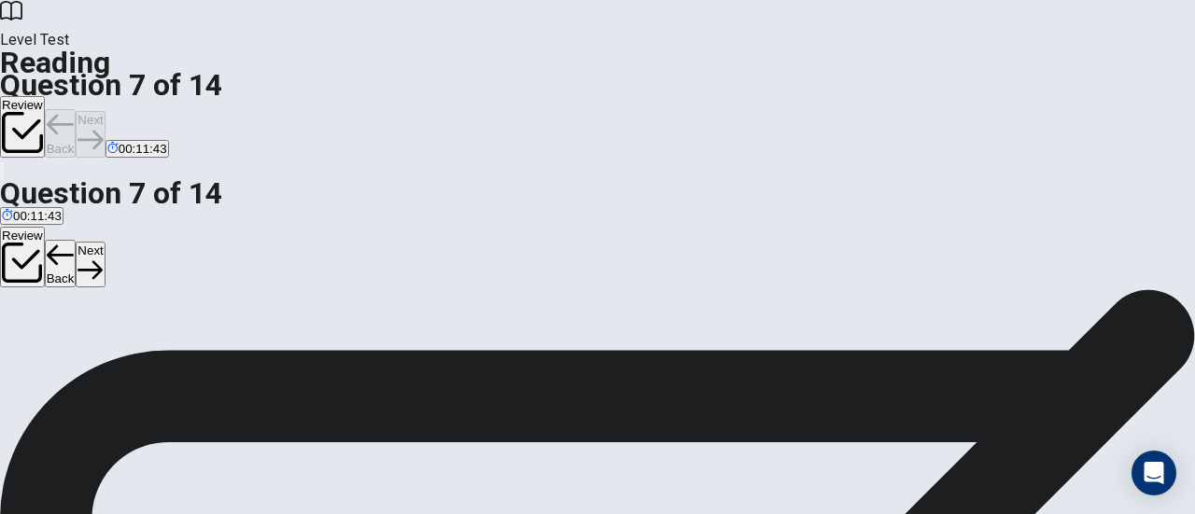
scroll to position [137, 0]
click at [105, 111] on button "Next" at bounding box center [90, 134] width 29 height 46
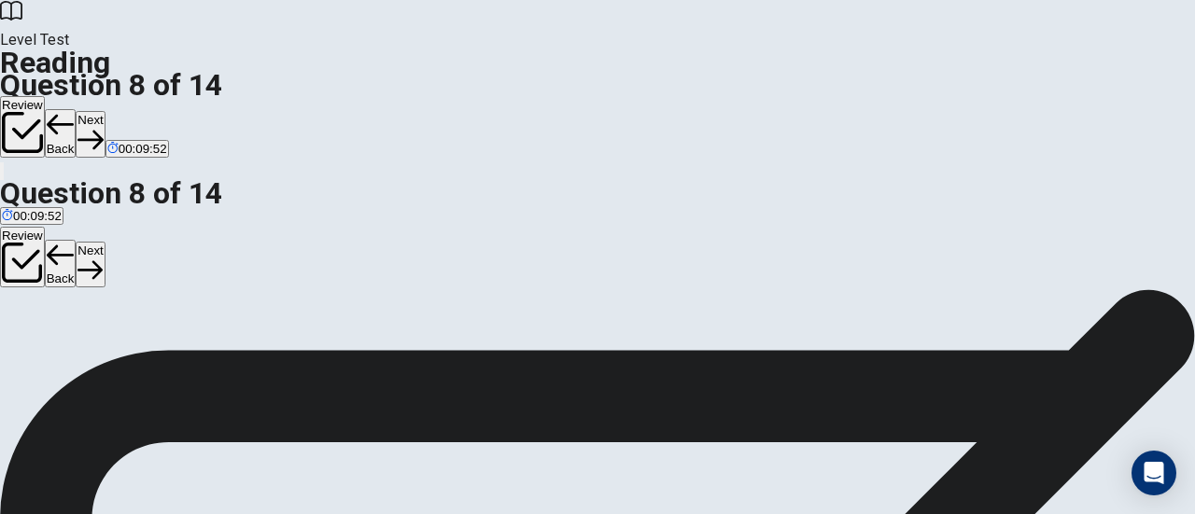
click at [105, 111] on button "Next" at bounding box center [90, 134] width 29 height 46
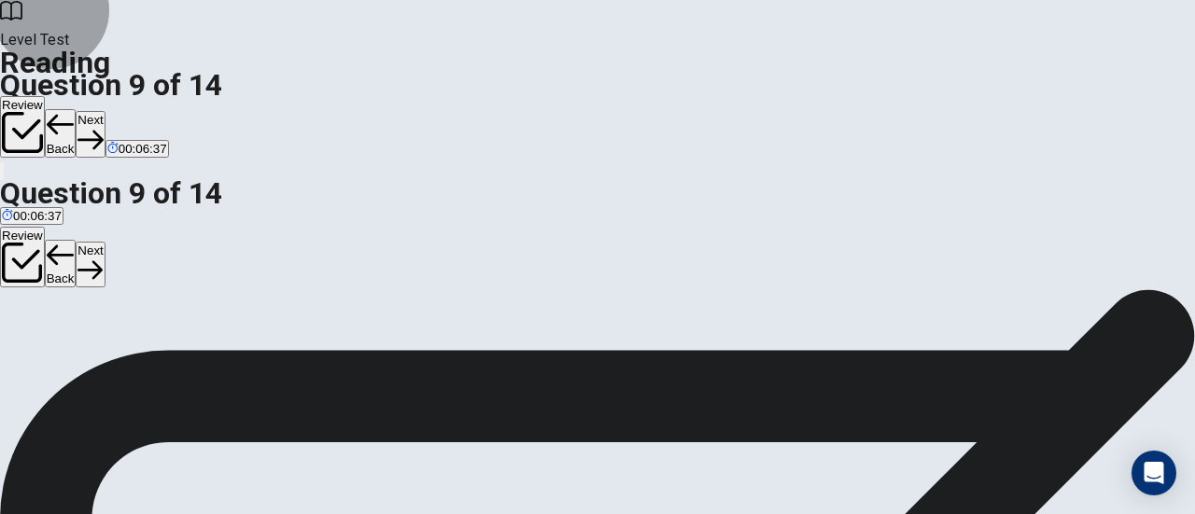
click at [105, 111] on button "Next" at bounding box center [90, 134] width 29 height 46
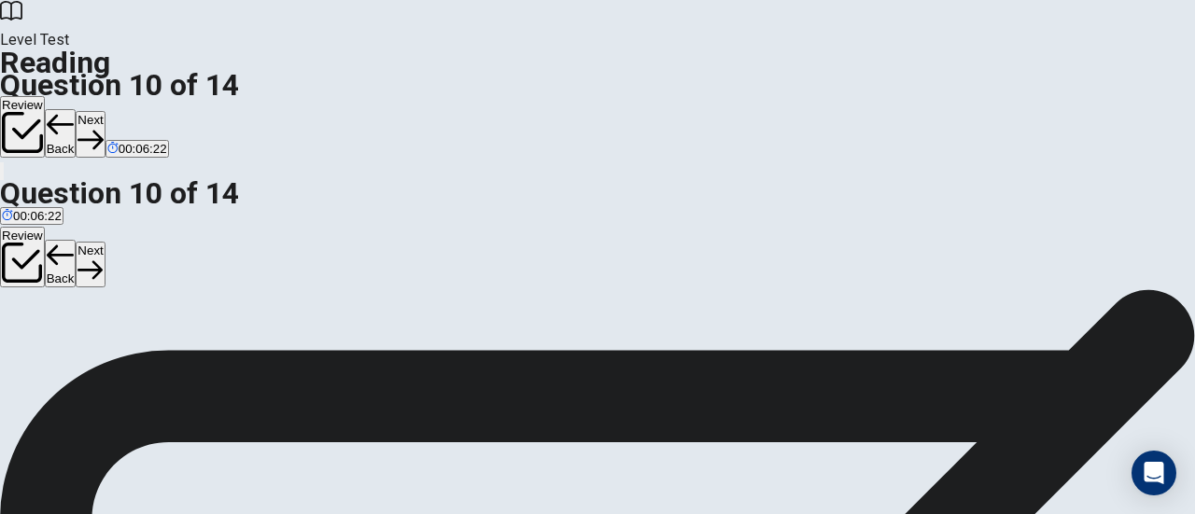
scroll to position [36, 0]
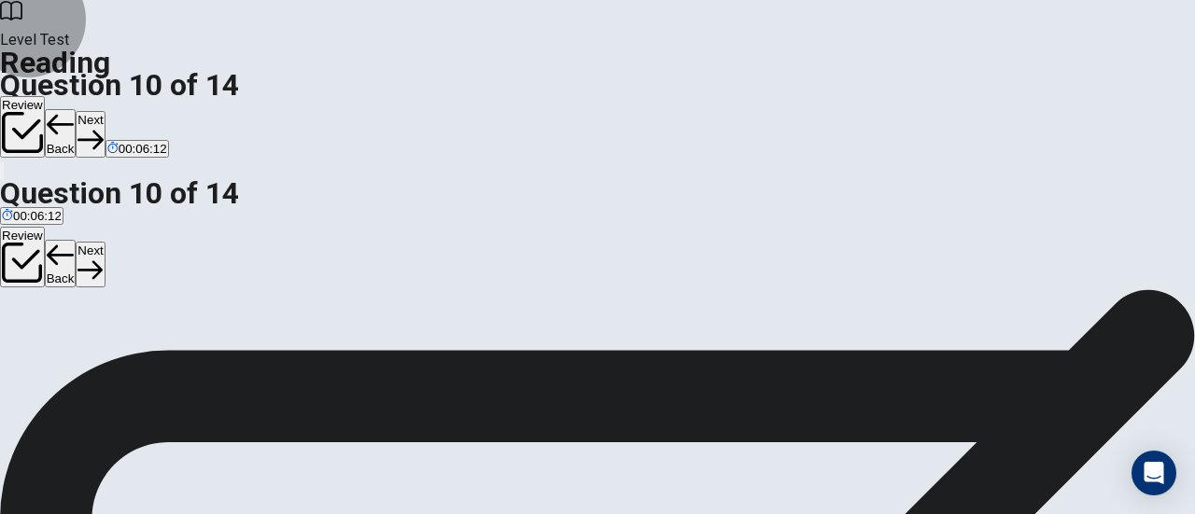
click at [105, 111] on button "Next" at bounding box center [90, 134] width 29 height 46
drag, startPoint x: 470, startPoint y: 253, endPoint x: 423, endPoint y: 329, distance: 90.1
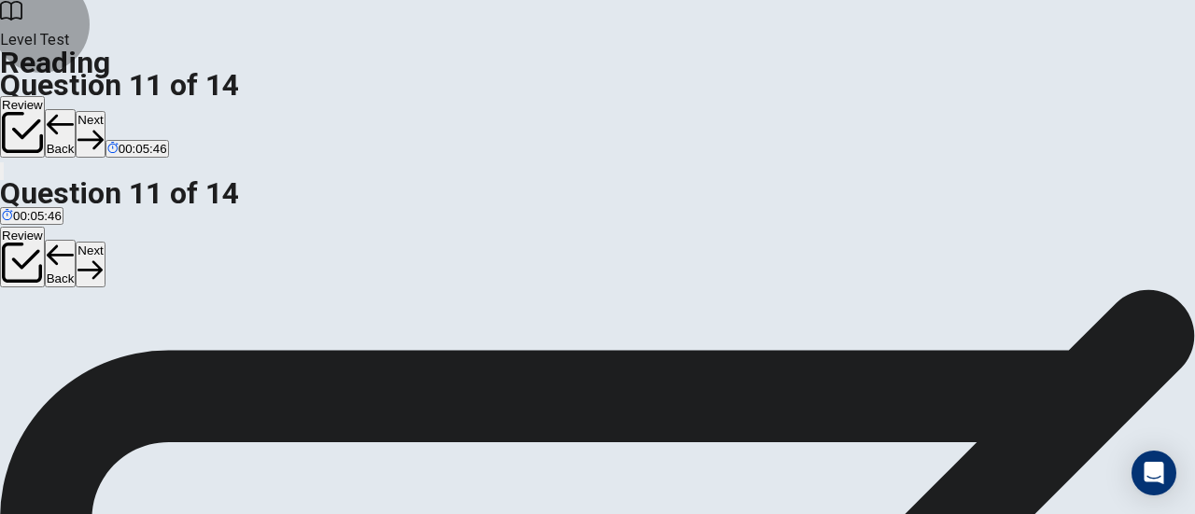
click at [105, 111] on button "Next" at bounding box center [90, 134] width 29 height 46
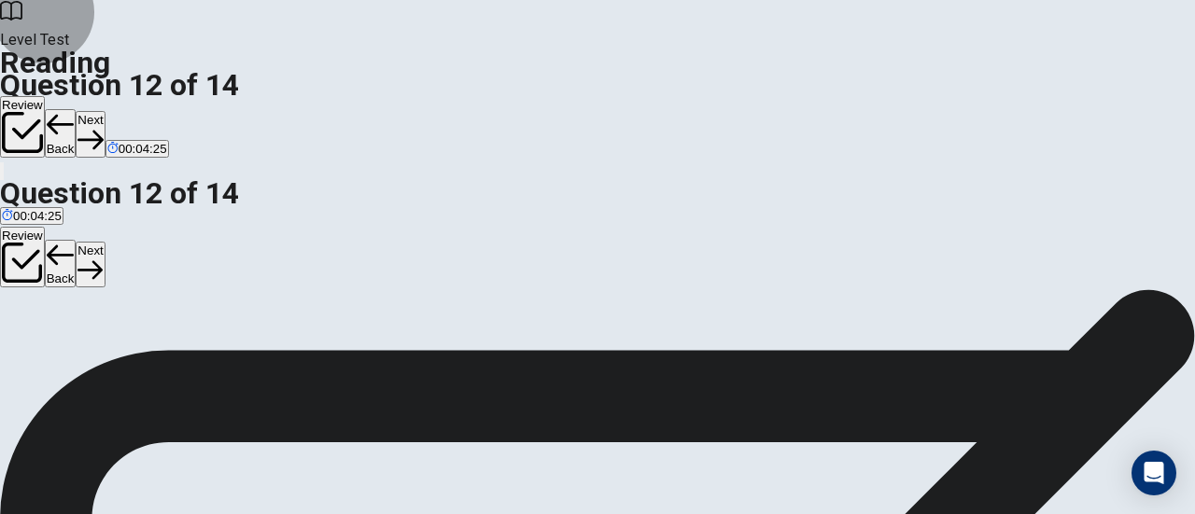
click at [105, 111] on button "Next" at bounding box center [90, 134] width 29 height 46
click at [77, 109] on button "Back" at bounding box center [61, 133] width 32 height 49
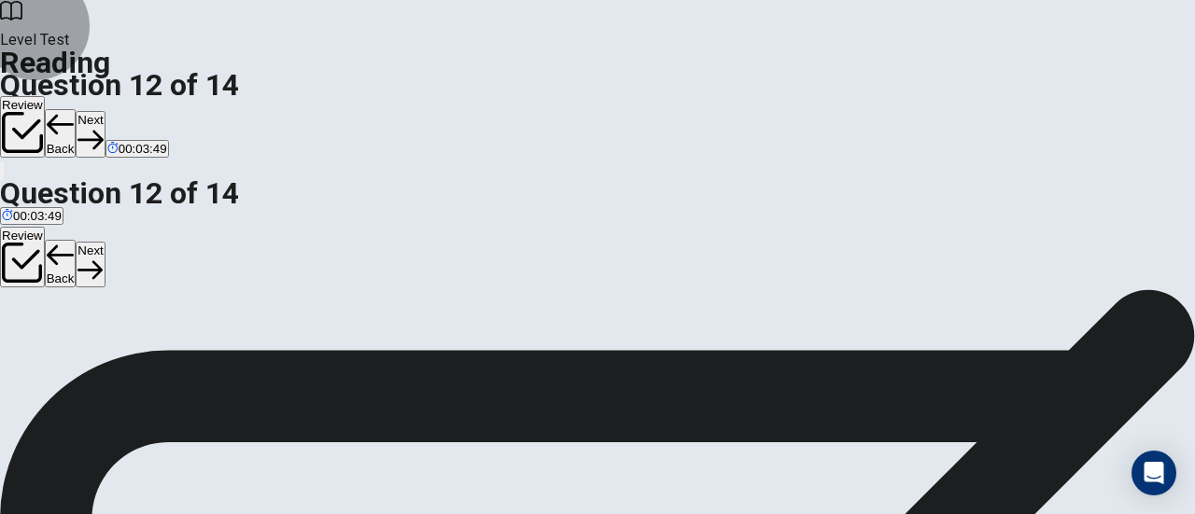
click at [105, 111] on button "Next" at bounding box center [90, 134] width 29 height 46
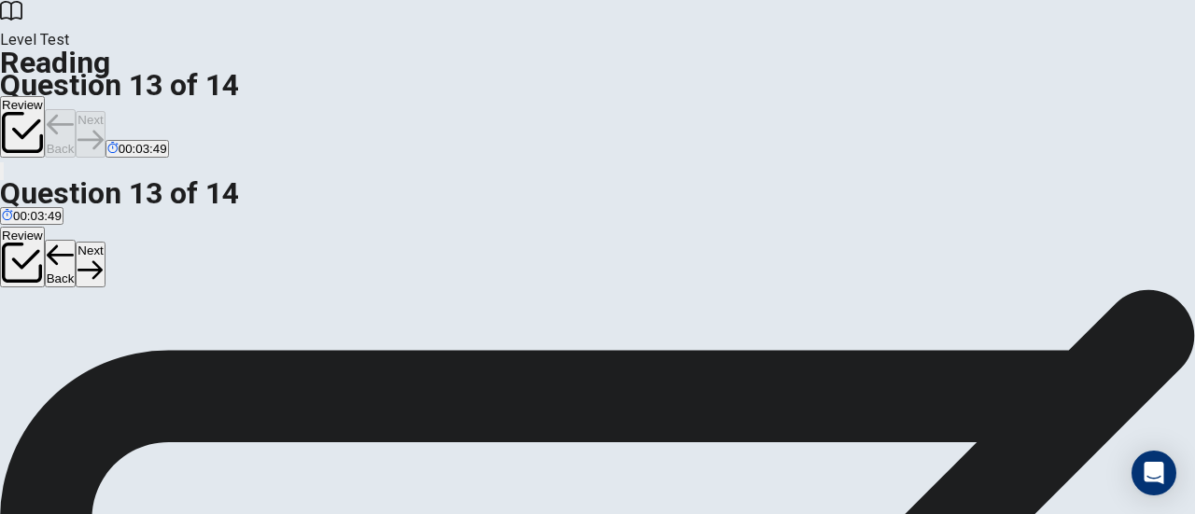
scroll to position [137, 0]
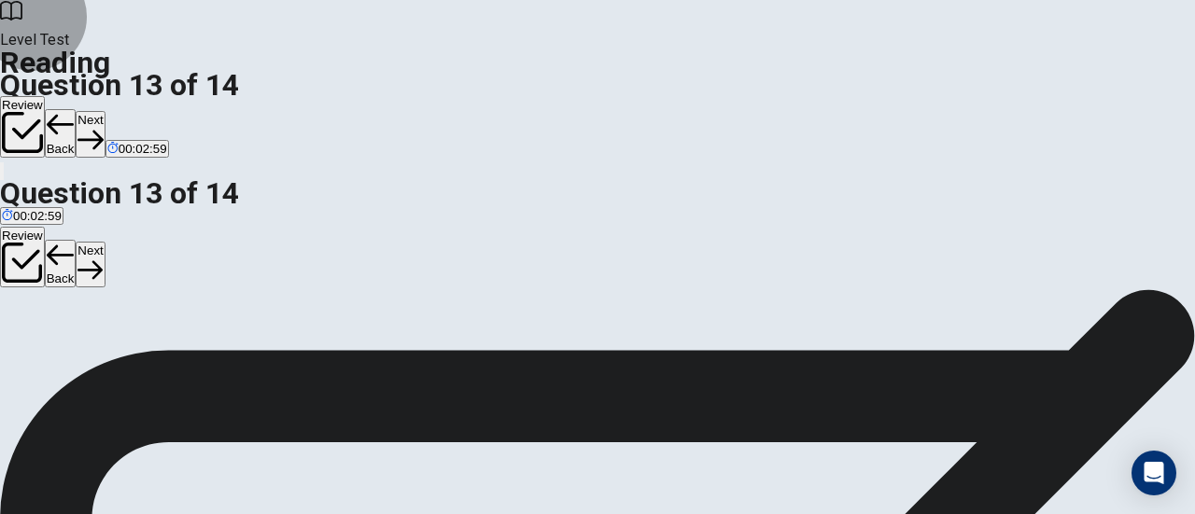
click at [105, 111] on button "Next" at bounding box center [90, 134] width 29 height 46
drag, startPoint x: 245, startPoint y: 357, endPoint x: 561, endPoint y: 354, distance: 316.4
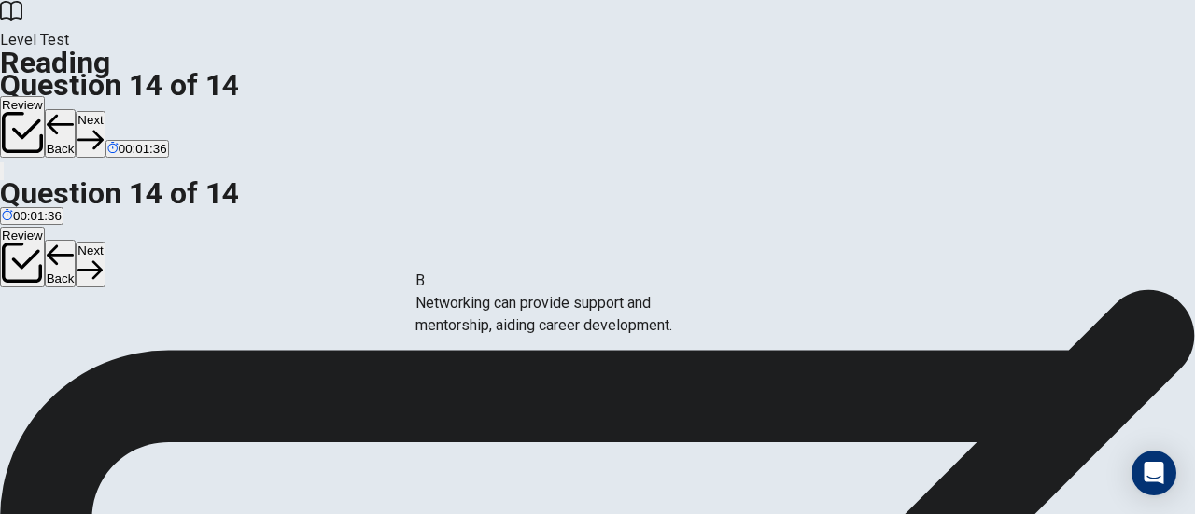
drag, startPoint x: 236, startPoint y: 276, endPoint x: 586, endPoint y: 321, distance: 352.8
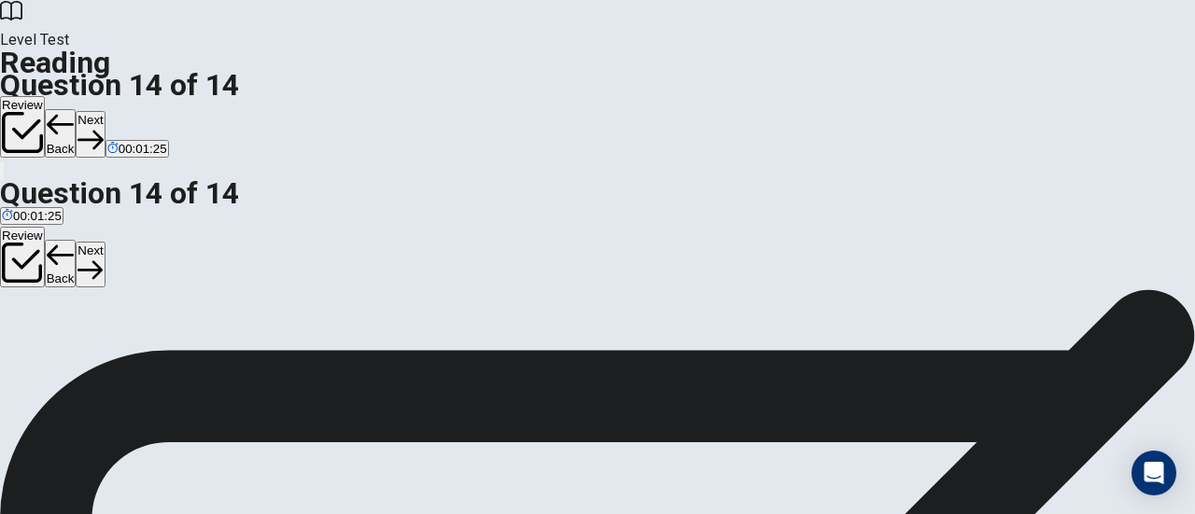
scroll to position [294, 0]
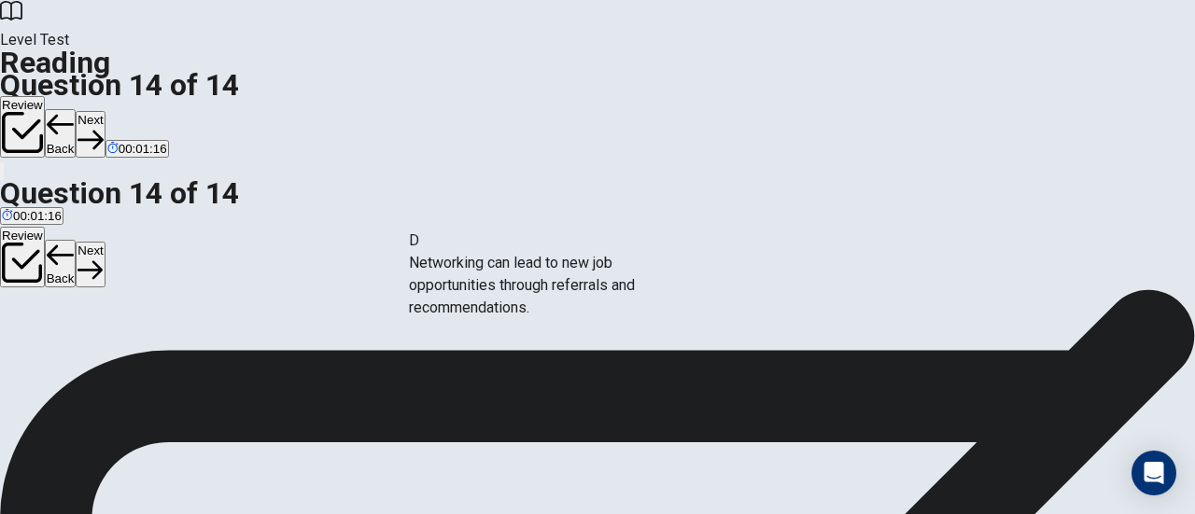
drag, startPoint x: 243, startPoint y: 256, endPoint x: 607, endPoint y: 270, distance: 364.2
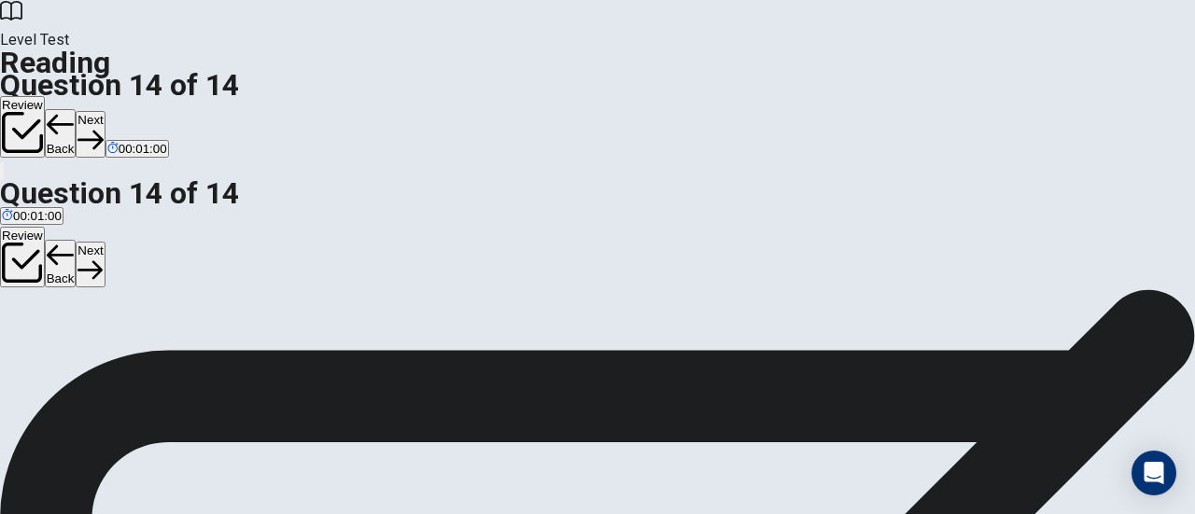
scroll to position [0, 0]
click at [105, 111] on button "Next" at bounding box center [90, 134] width 29 height 46
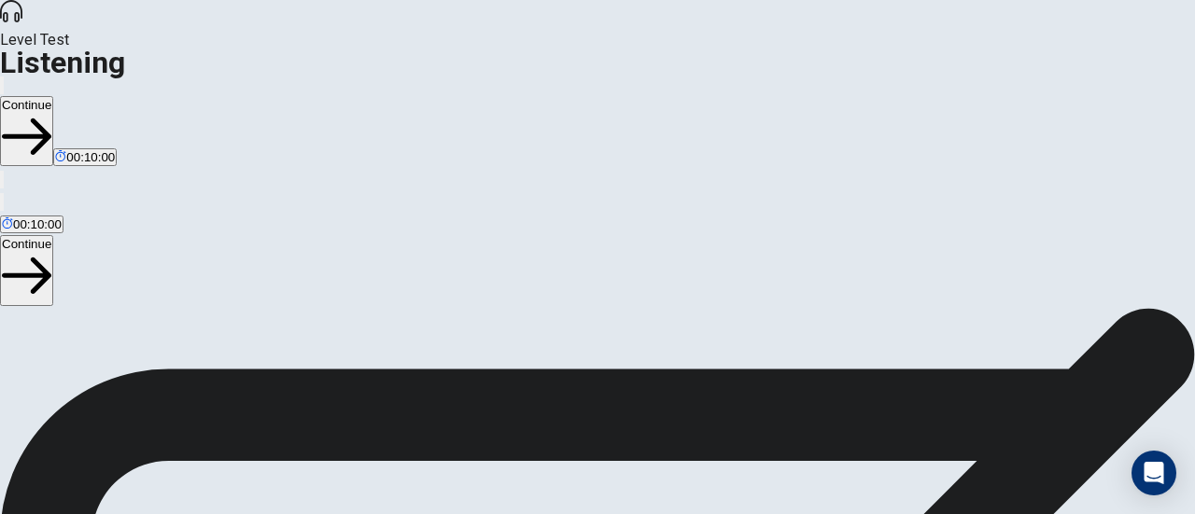
scroll to position [188, 0]
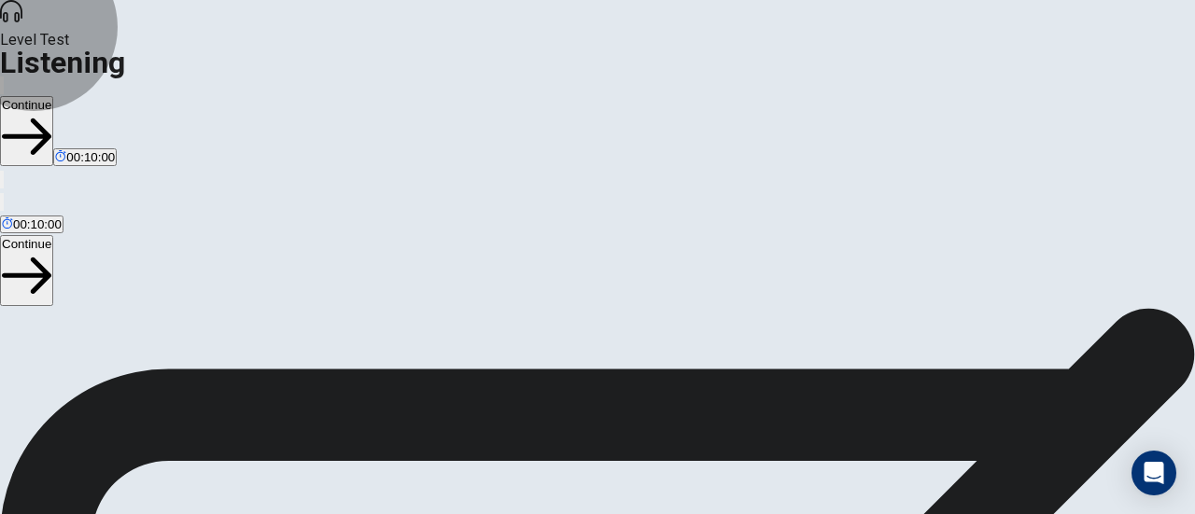
click at [53, 96] on button "Continue" at bounding box center [26, 131] width 53 height 70
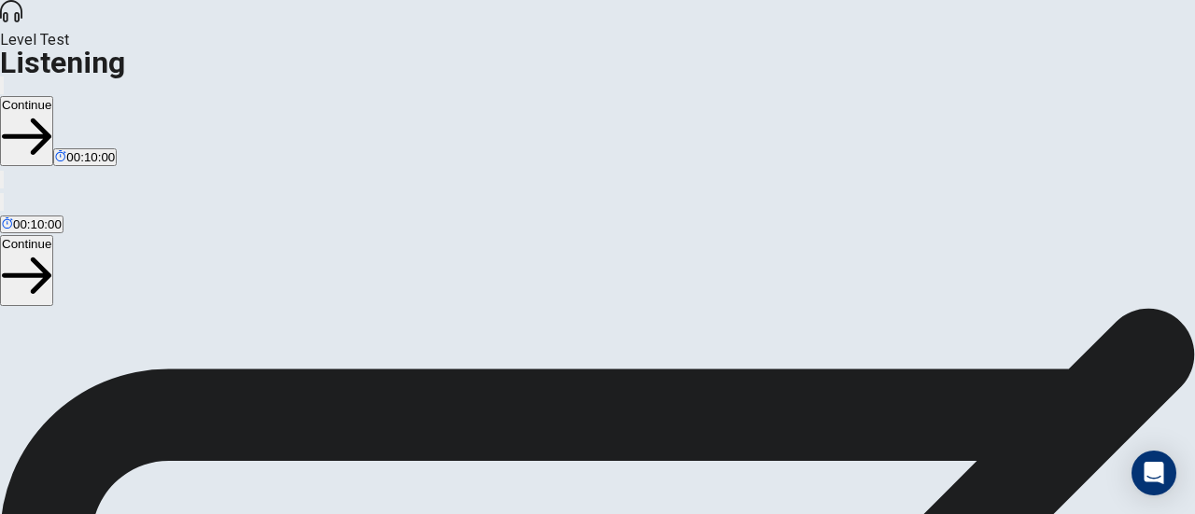
scroll to position [26, 0]
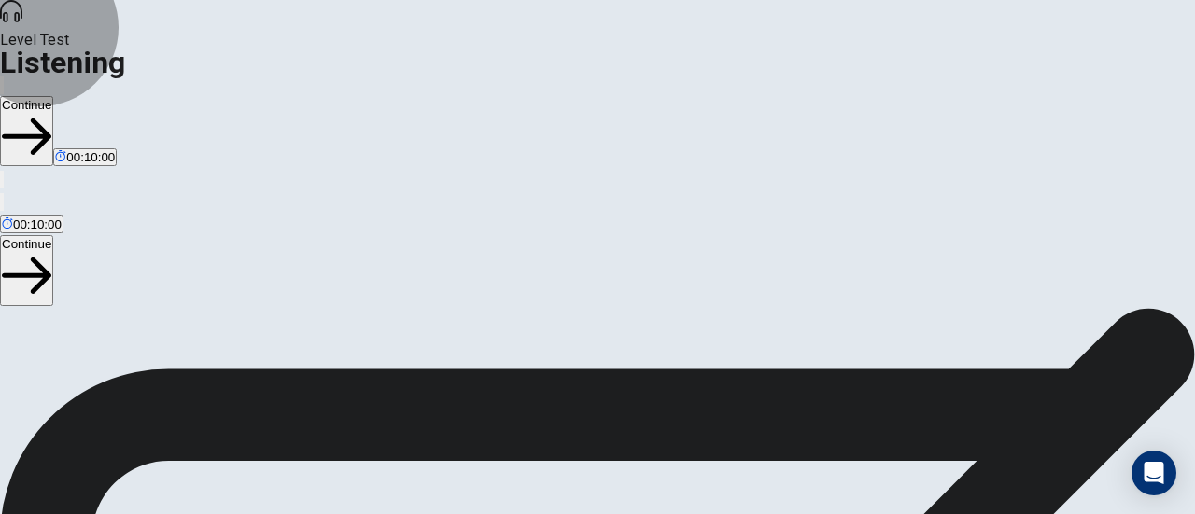
click at [53, 96] on button "Continue" at bounding box center [26, 131] width 53 height 70
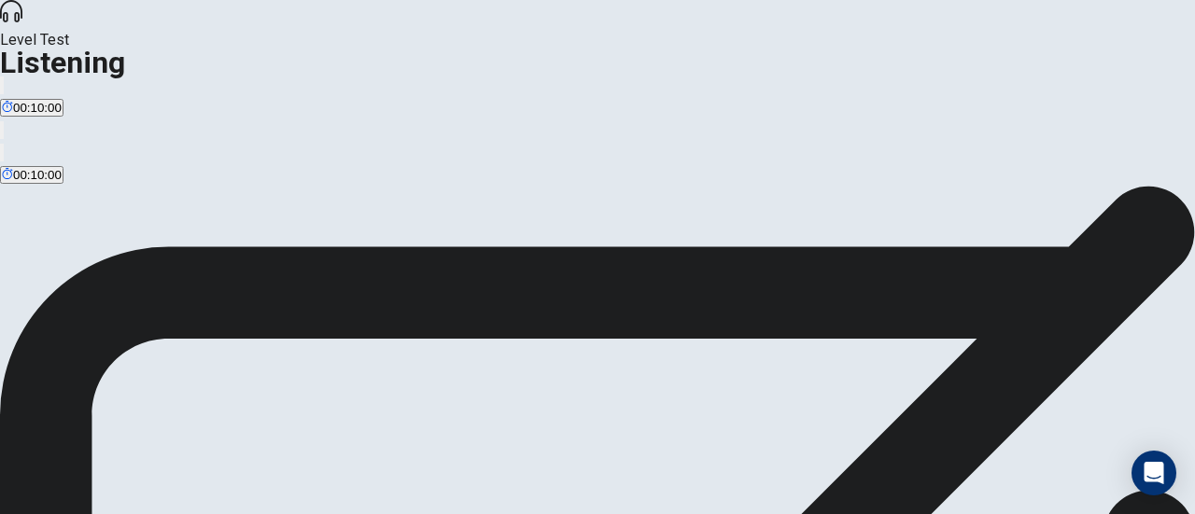
scroll to position [22, 0]
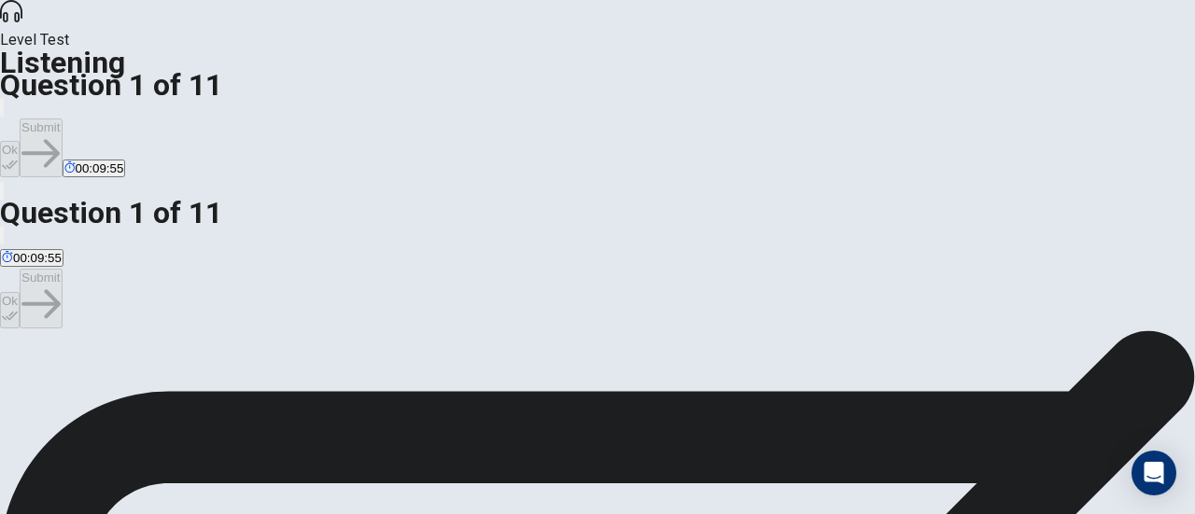
click at [20, 141] on button "Ok" at bounding box center [10, 159] width 20 height 36
click at [62, 119] on button "Submit" at bounding box center [41, 148] width 42 height 59
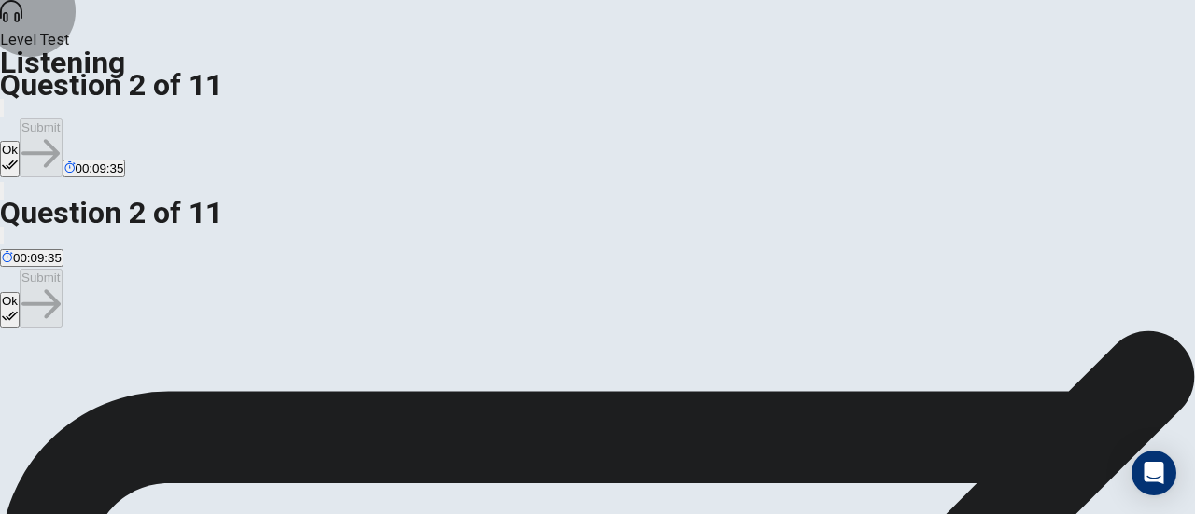
click at [20, 141] on button "Ok" at bounding box center [10, 159] width 20 height 36
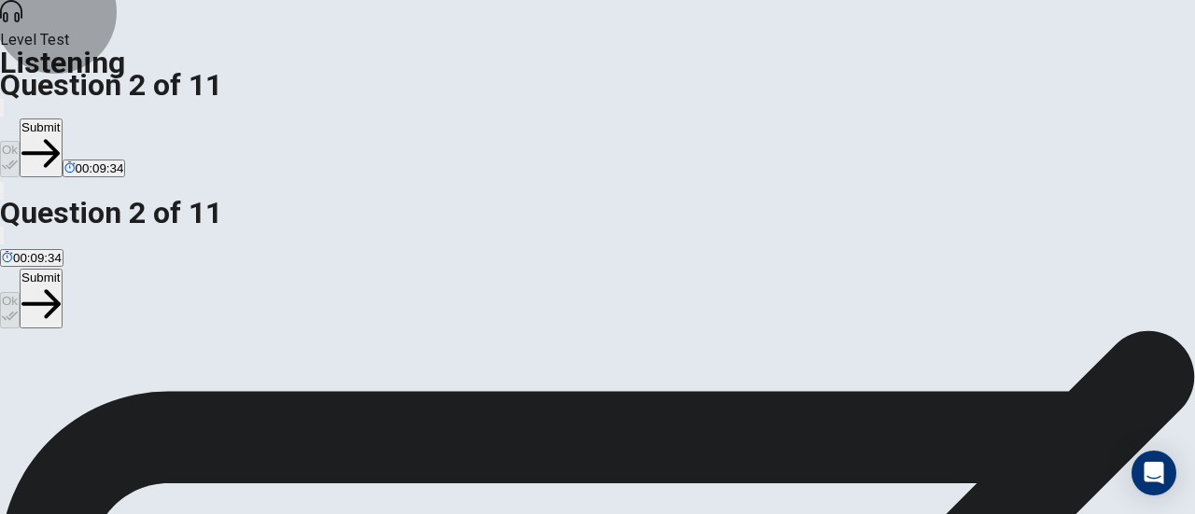
click at [62, 119] on button "Submit" at bounding box center [41, 148] width 42 height 59
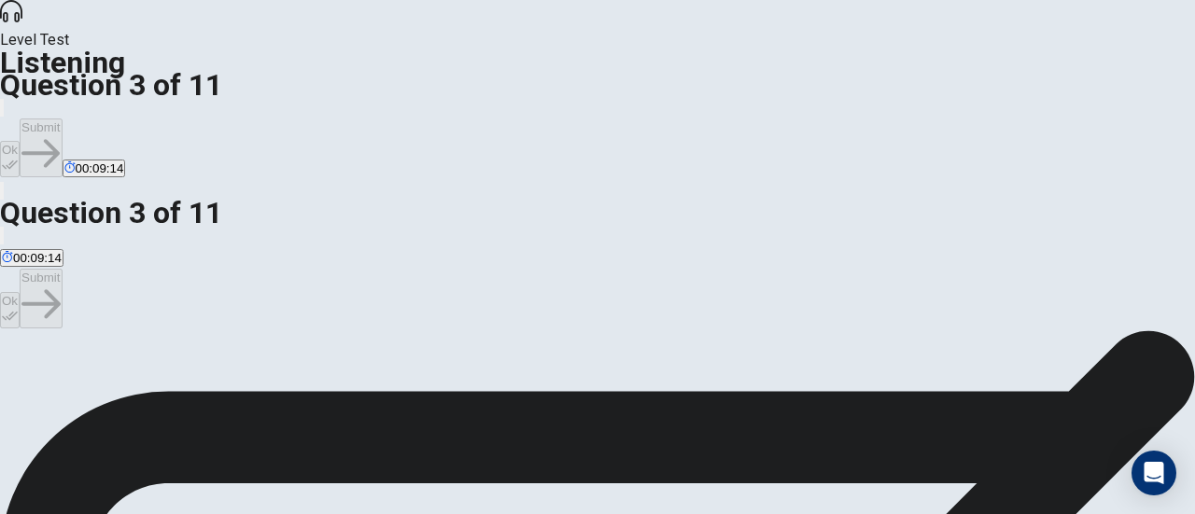
scroll to position [93, 0]
click at [844, 96] on div "Ok Submit 00:09:05" at bounding box center [597, 137] width 1195 height 83
click at [20, 141] on button "Ok" at bounding box center [10, 159] width 20 height 36
click at [62, 119] on button "Submit" at bounding box center [41, 148] width 42 height 59
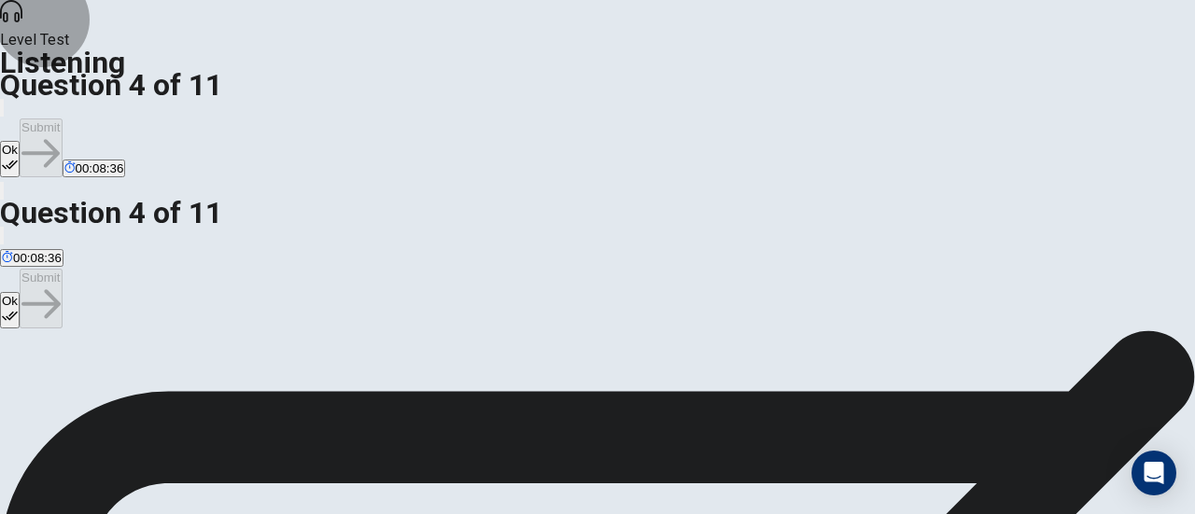
click at [18, 157] on icon "button" at bounding box center [10, 165] width 16 height 16
click at [62, 119] on button "Submit" at bounding box center [41, 148] width 42 height 59
click at [20, 141] on button "Ok" at bounding box center [10, 159] width 20 height 36
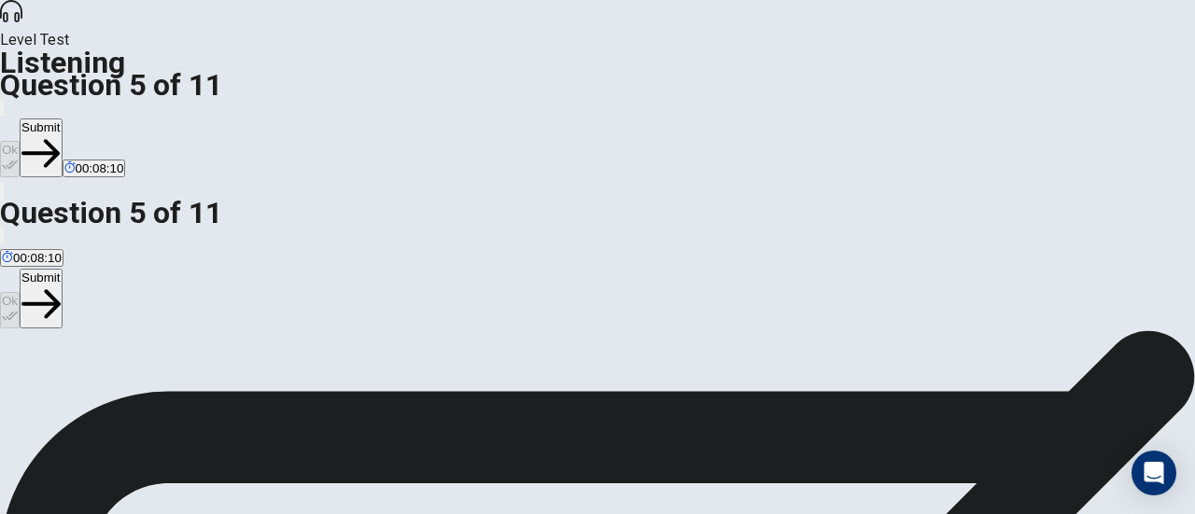
click at [62, 119] on button "Submit" at bounding box center [41, 148] width 42 height 59
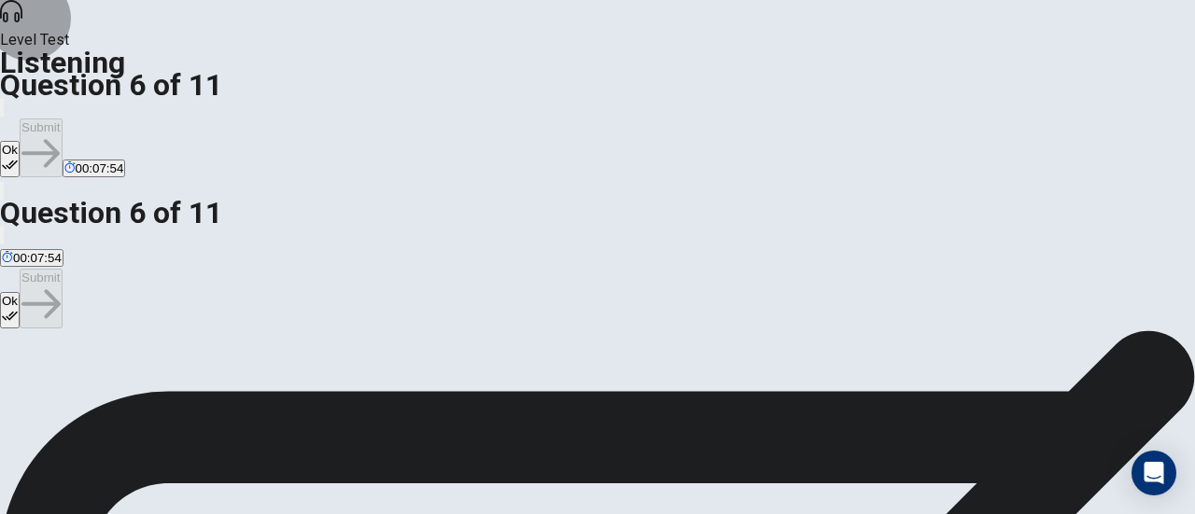
click at [20, 141] on button "Ok" at bounding box center [10, 159] width 20 height 36
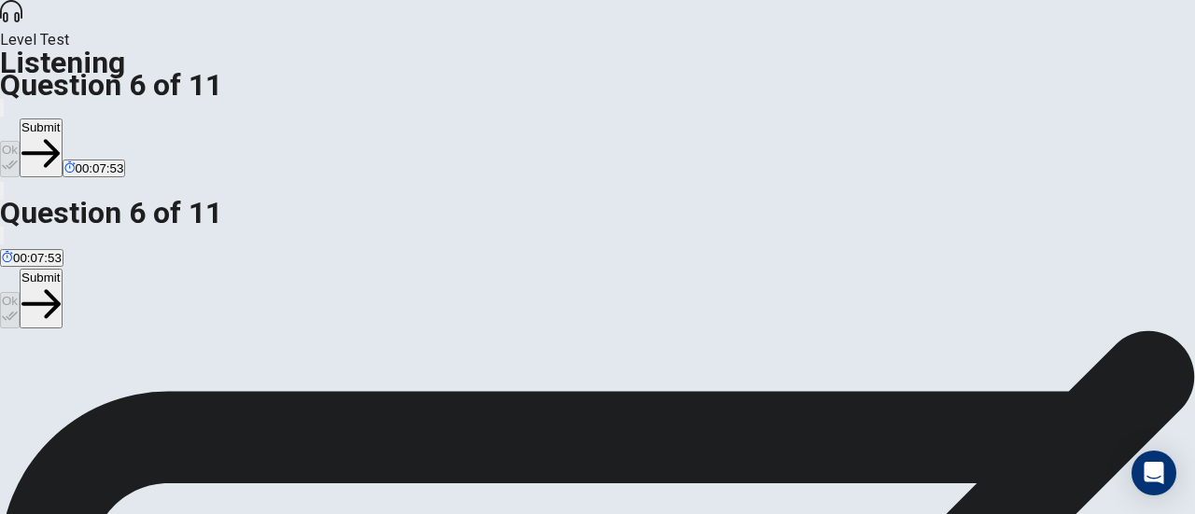
click at [62, 119] on button "Submit" at bounding box center [41, 148] width 42 height 59
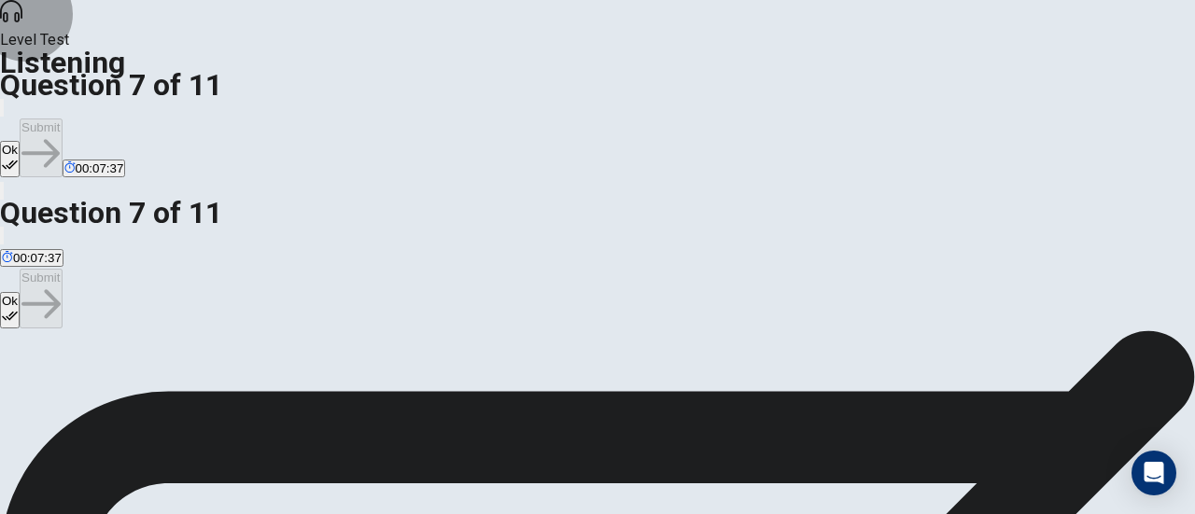
click at [20, 141] on button "Ok" at bounding box center [10, 159] width 20 height 36
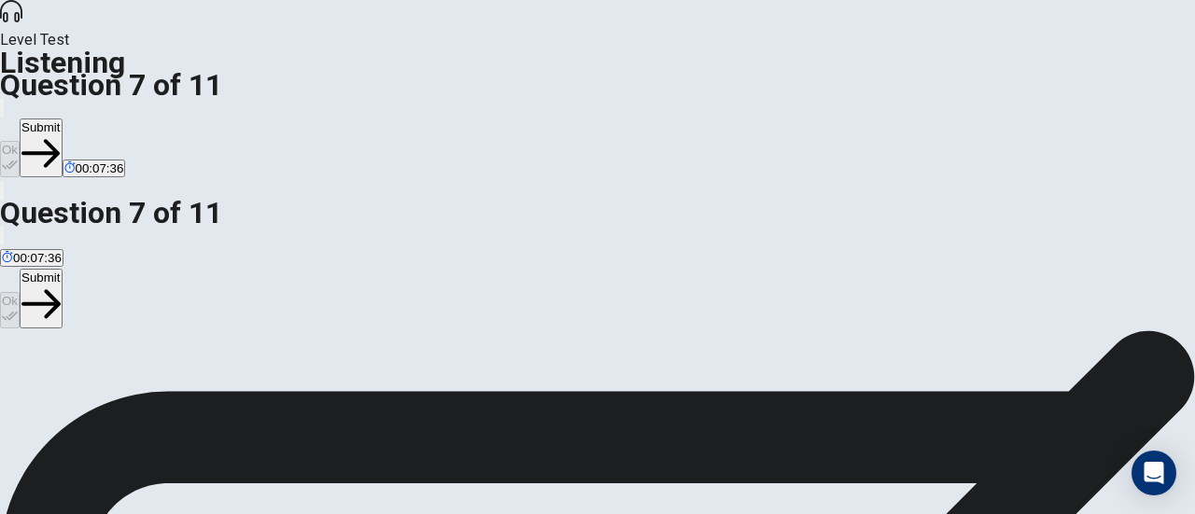
click at [62, 119] on button "Submit" at bounding box center [41, 148] width 42 height 59
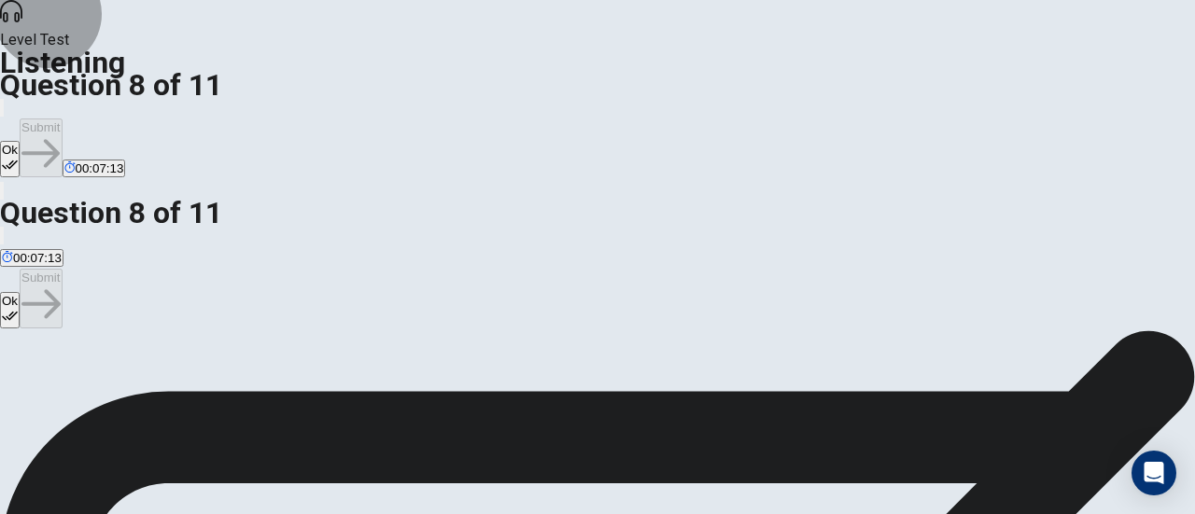
click at [18, 157] on icon "button" at bounding box center [10, 165] width 16 height 16
click at [62, 119] on button "Submit" at bounding box center [41, 148] width 42 height 59
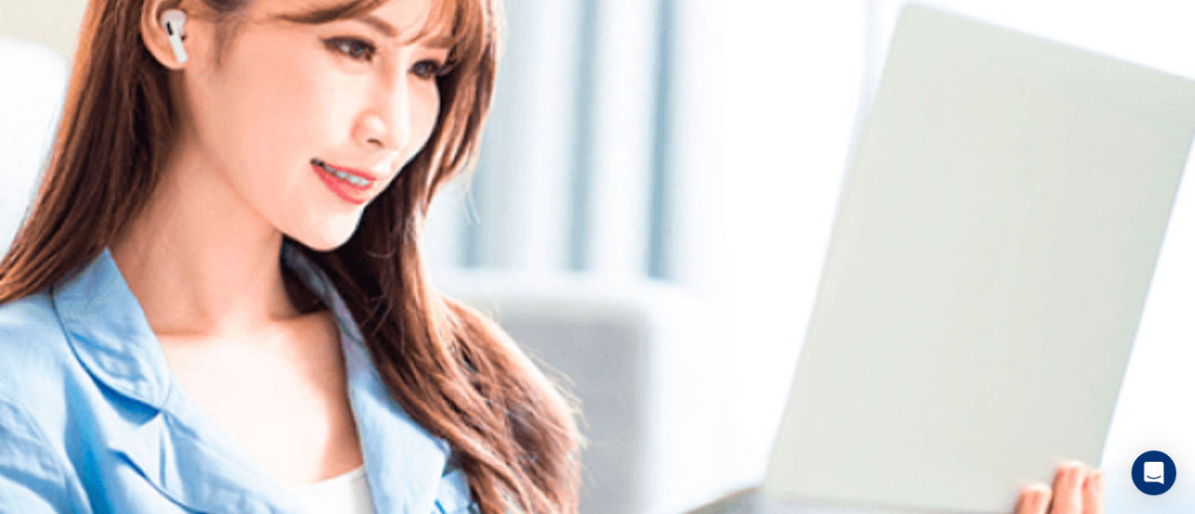
scroll to position [0, 0]
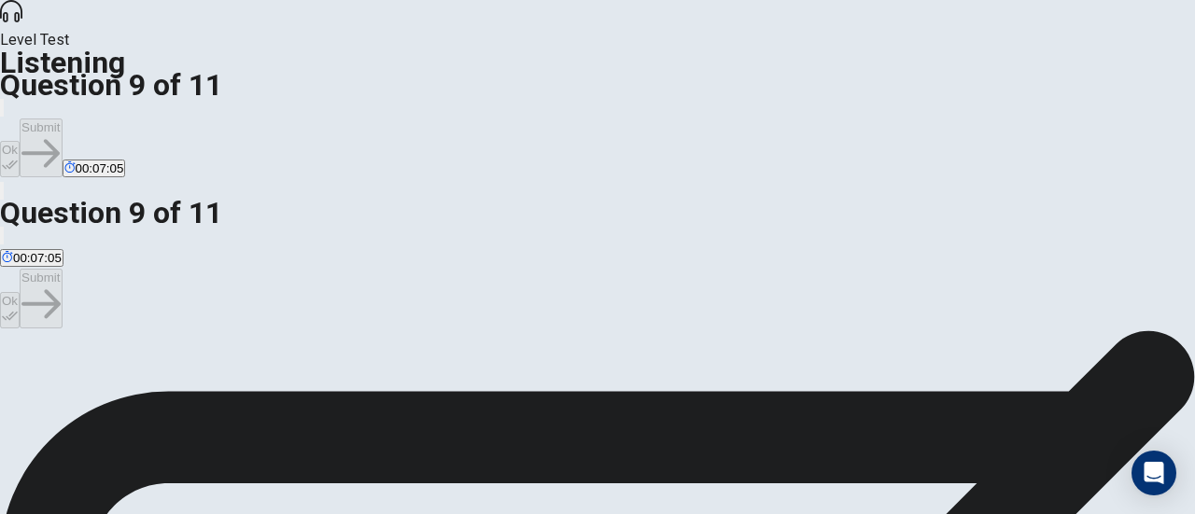
click at [18, 157] on icon "button" at bounding box center [10, 165] width 16 height 16
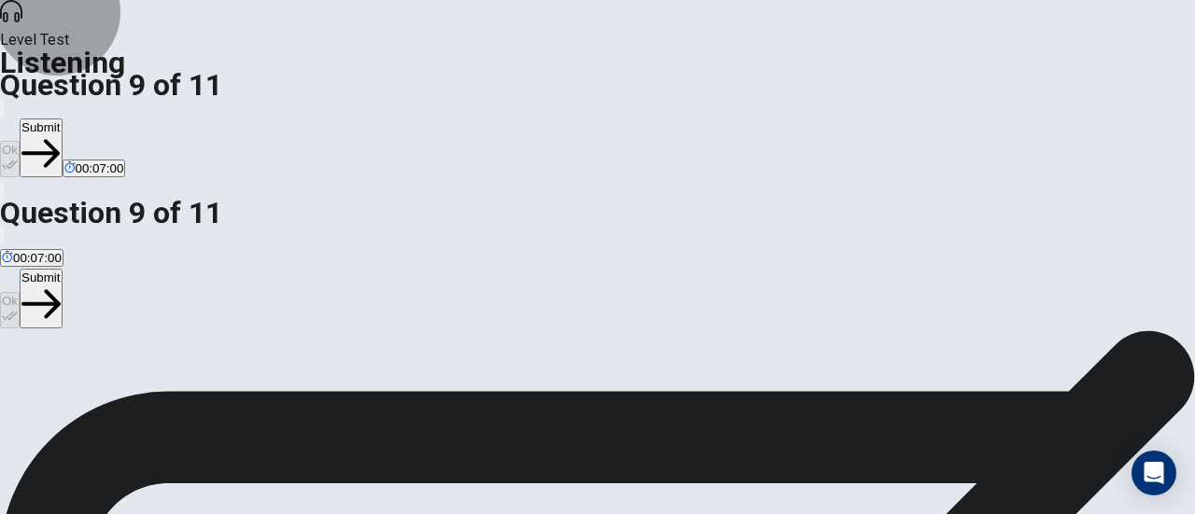
click at [62, 119] on button "Submit" at bounding box center [41, 148] width 42 height 59
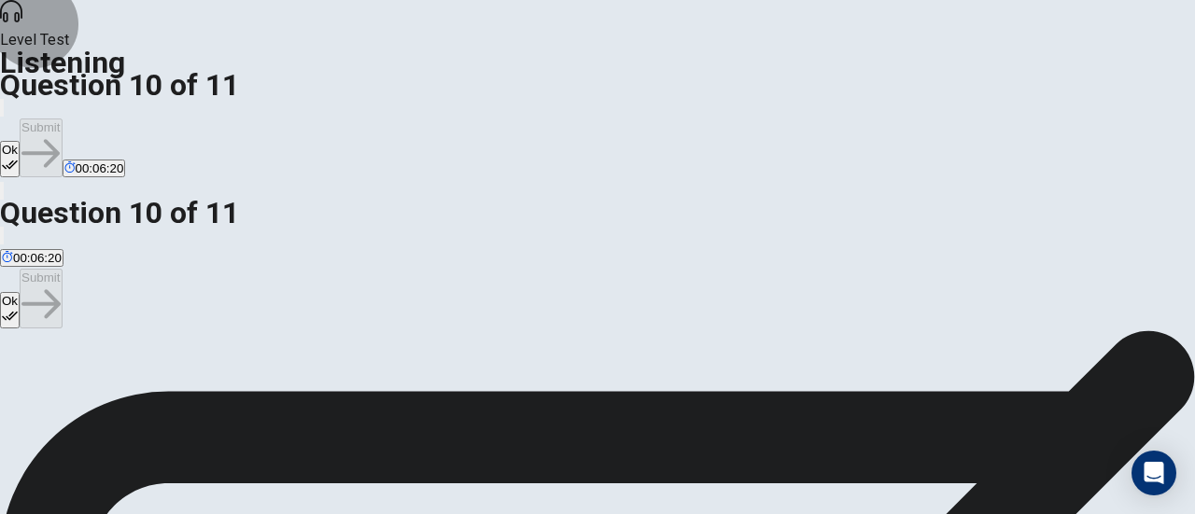
click at [20, 141] on button "Ok" at bounding box center [10, 159] width 20 height 36
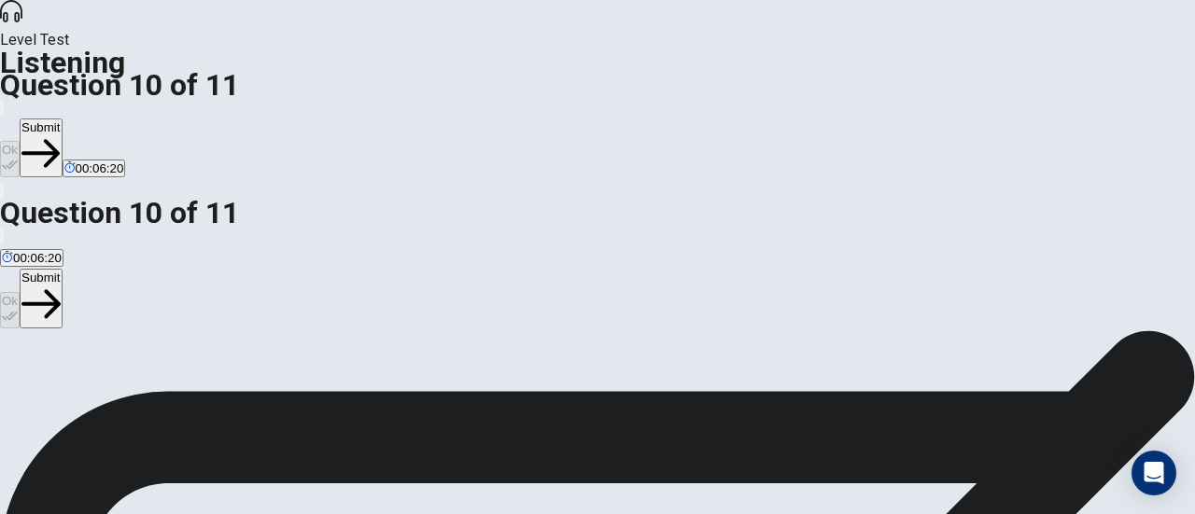
click at [62, 119] on button "Submit" at bounding box center [41, 148] width 42 height 59
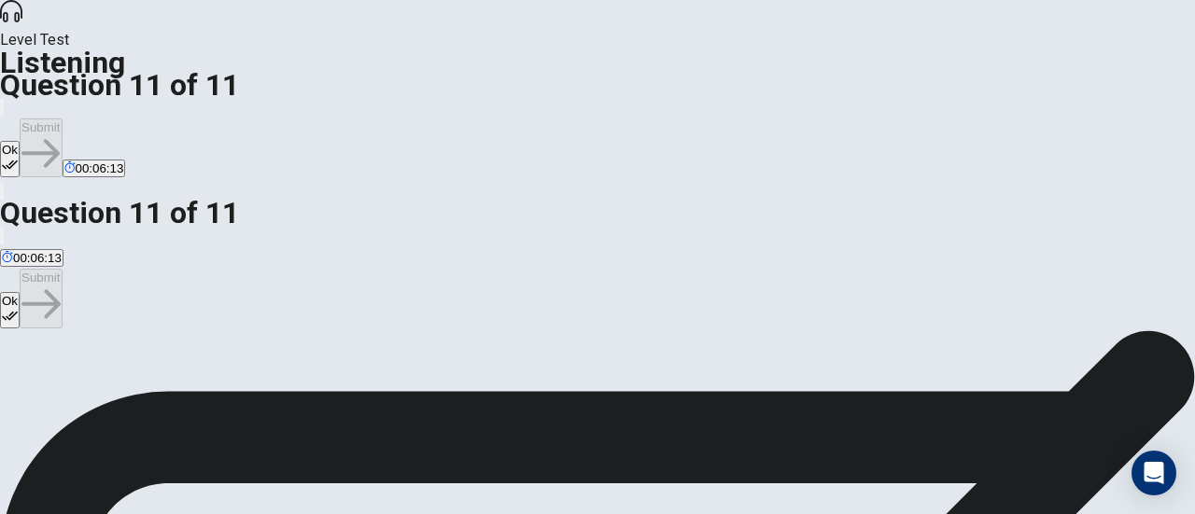
click at [20, 141] on button "Ok" at bounding box center [10, 159] width 20 height 36
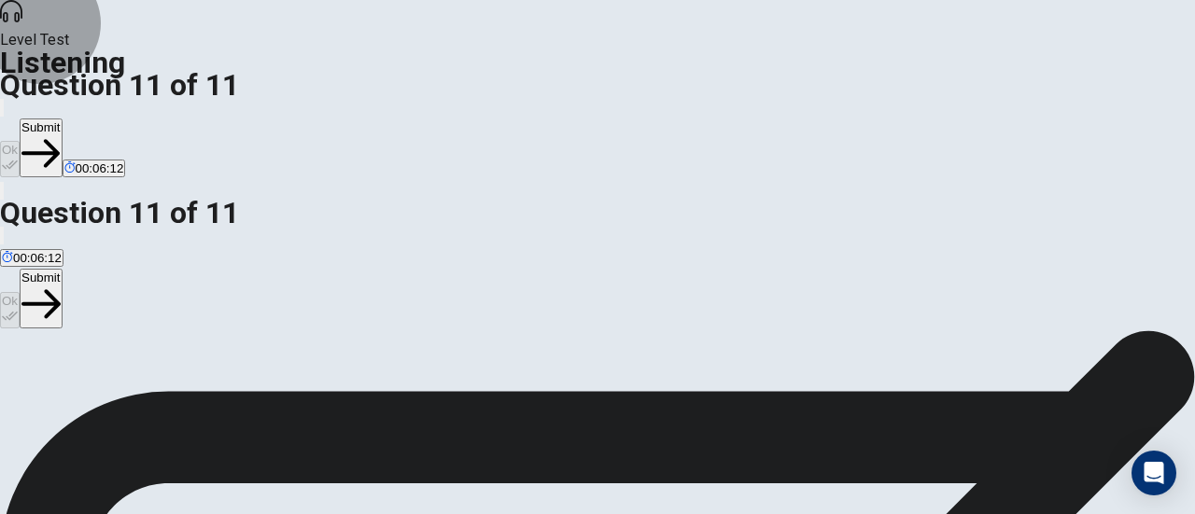
click at [62, 119] on button "Submit" at bounding box center [41, 148] width 42 height 59
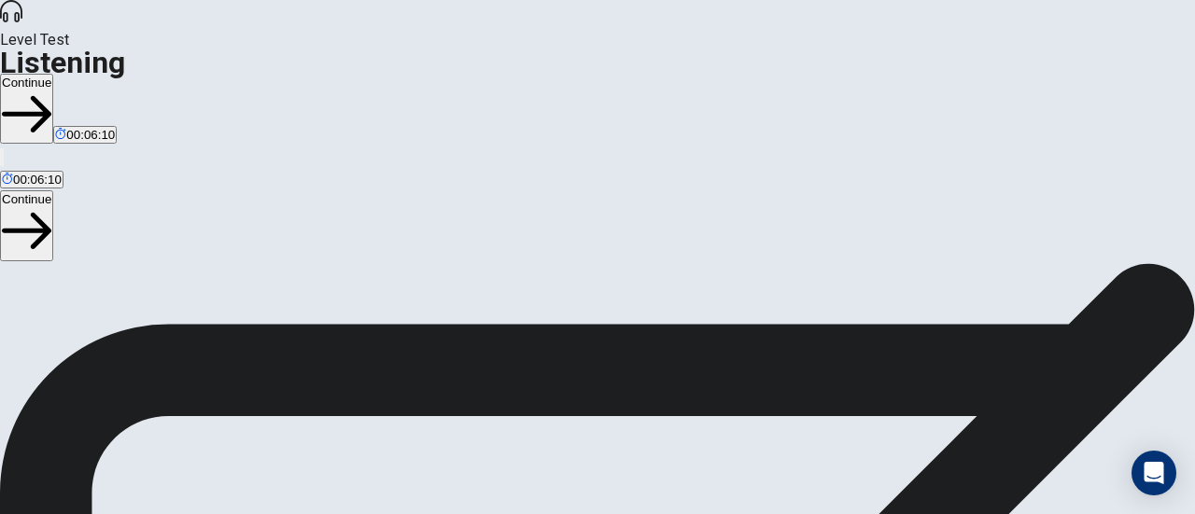
click at [53, 74] on button "Continue" at bounding box center [26, 109] width 53 height 70
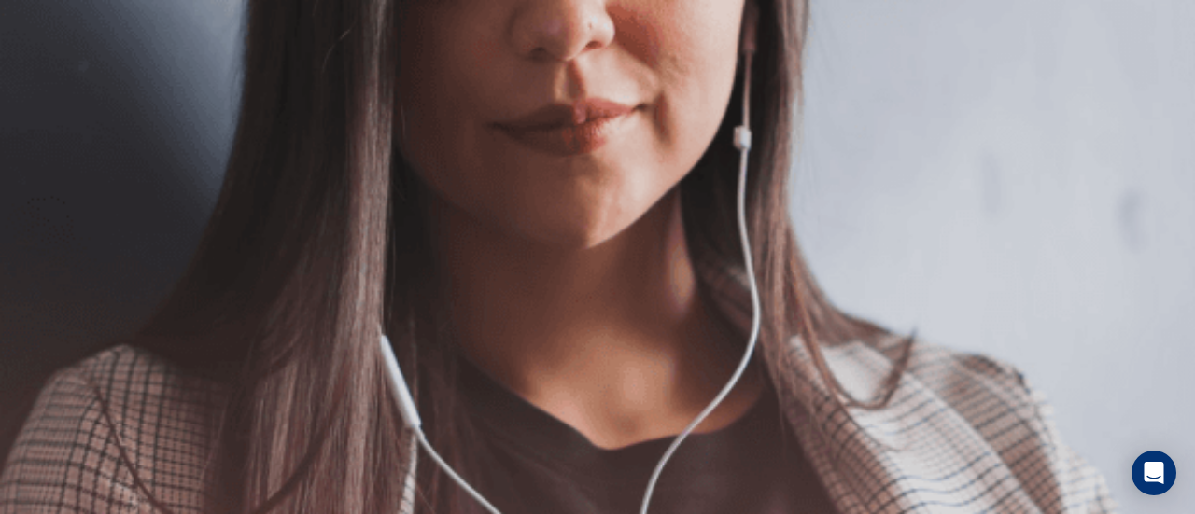
scroll to position [493, 0]
click at [53, 96] on button "Continue" at bounding box center [26, 131] width 53 height 70
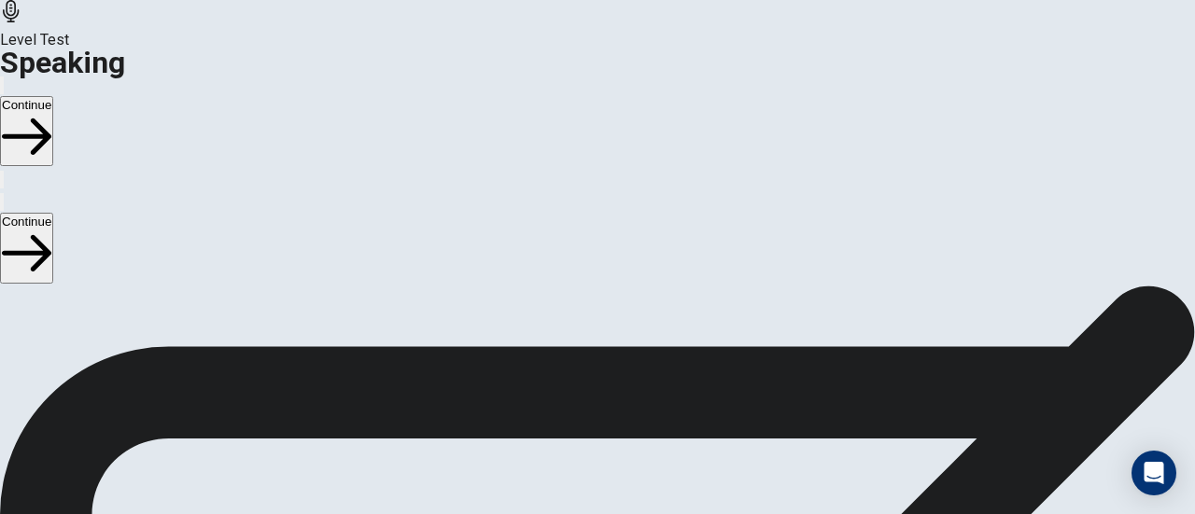
scroll to position [213, 0]
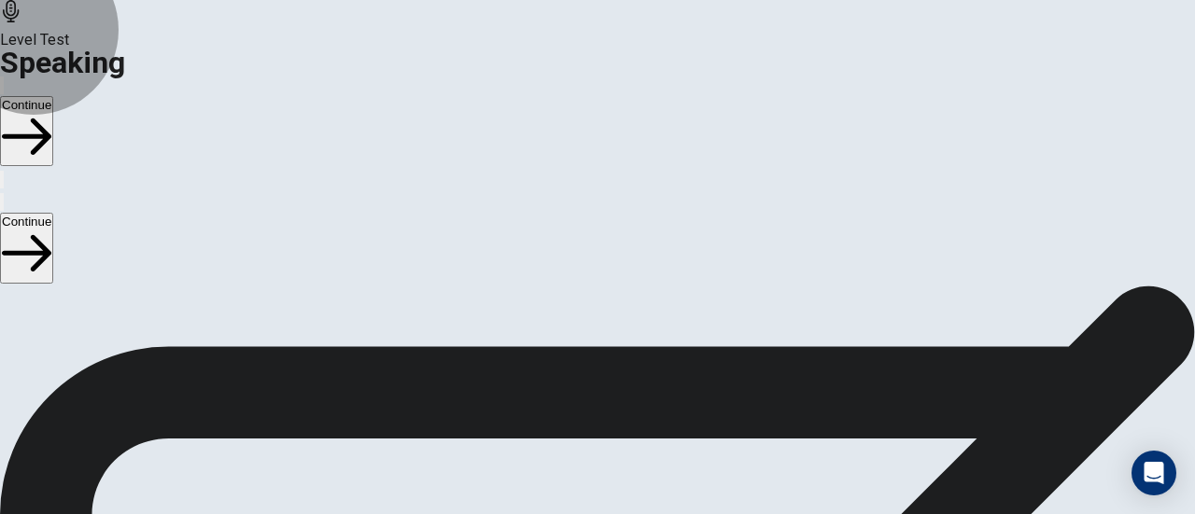
click at [53, 96] on button "Continue" at bounding box center [26, 131] width 53 height 70
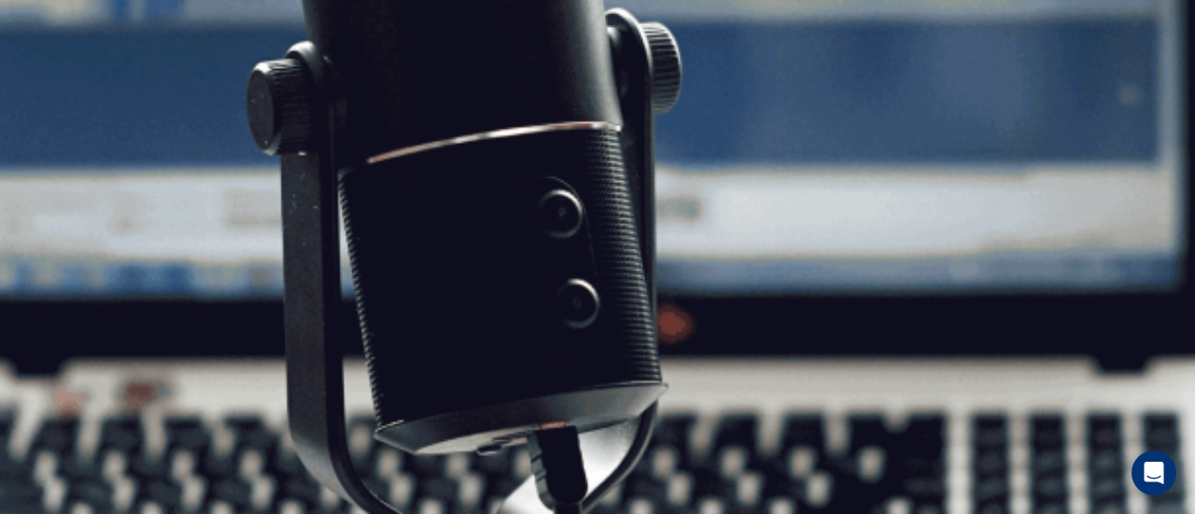
click at [53, 96] on button "Continue" at bounding box center [26, 131] width 53 height 70
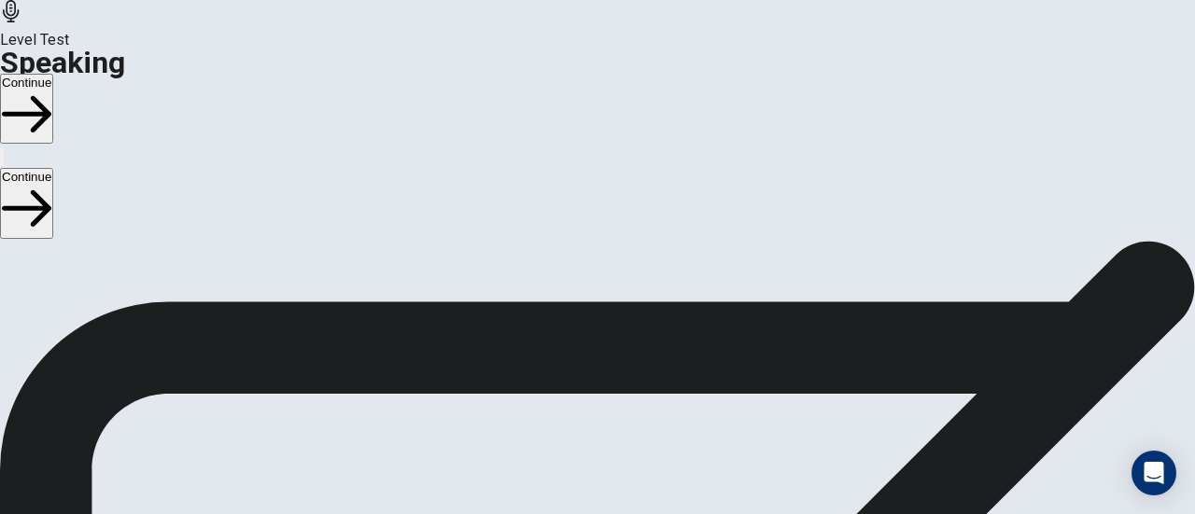
scroll to position [164, 0]
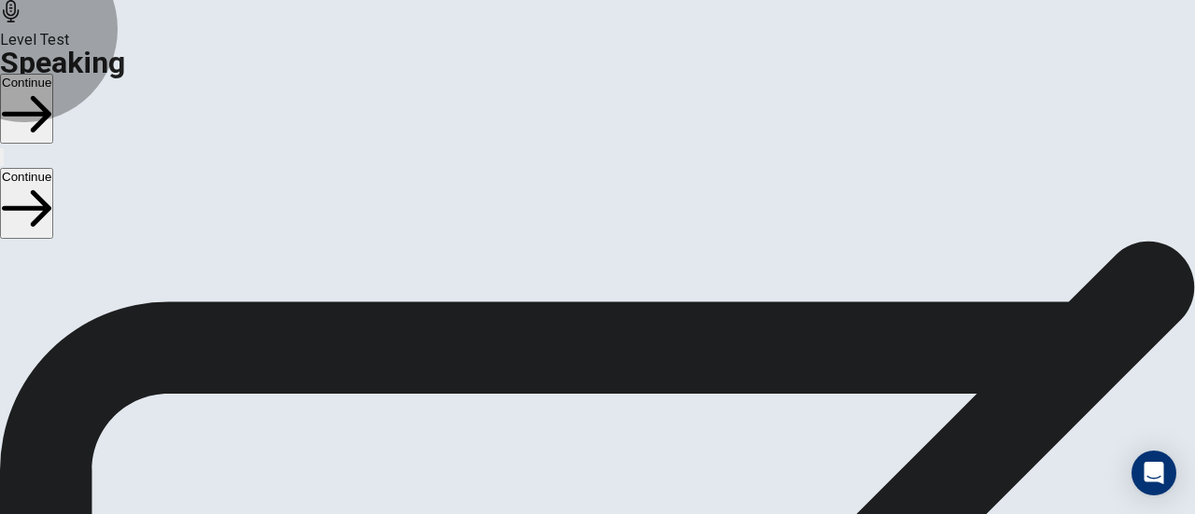
click at [53, 74] on button "Continue" at bounding box center [26, 109] width 53 height 70
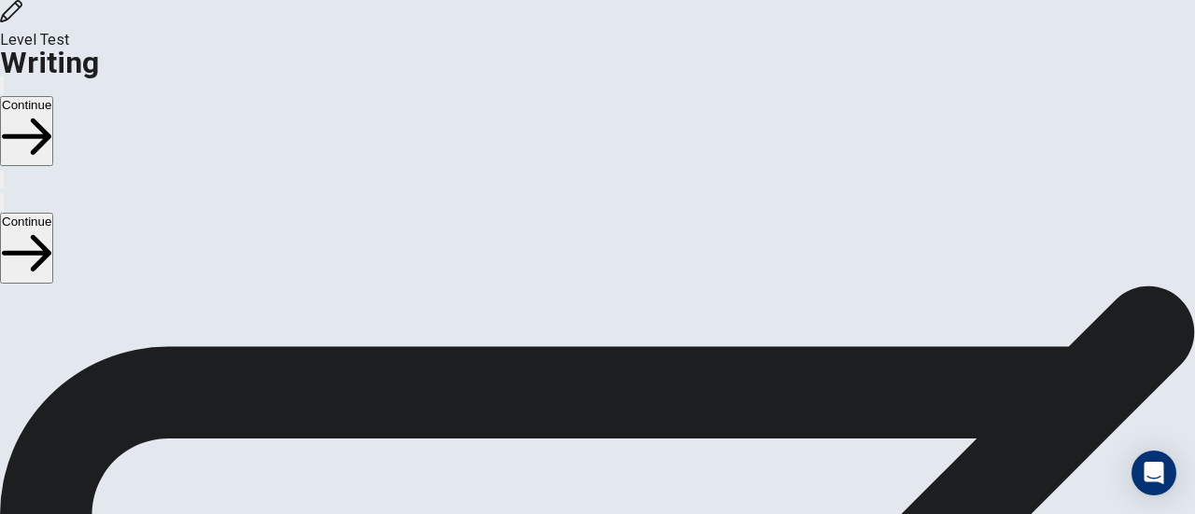
scroll to position [11, 0]
click at [53, 96] on button "Continue" at bounding box center [26, 131] width 53 height 70
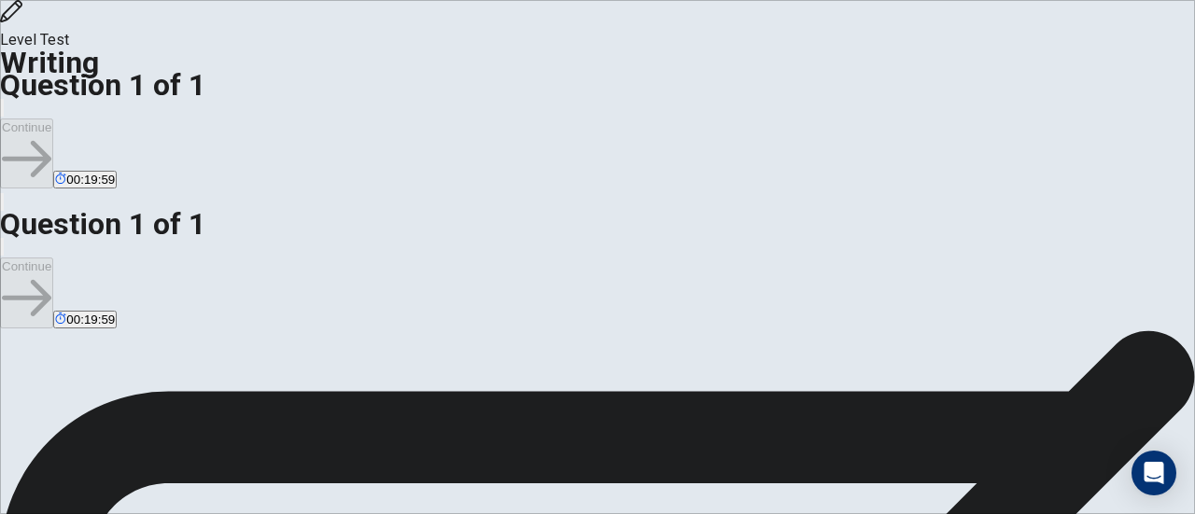
drag, startPoint x: 638, startPoint y: 76, endPoint x: 1125, endPoint y: 69, distance: 487.2
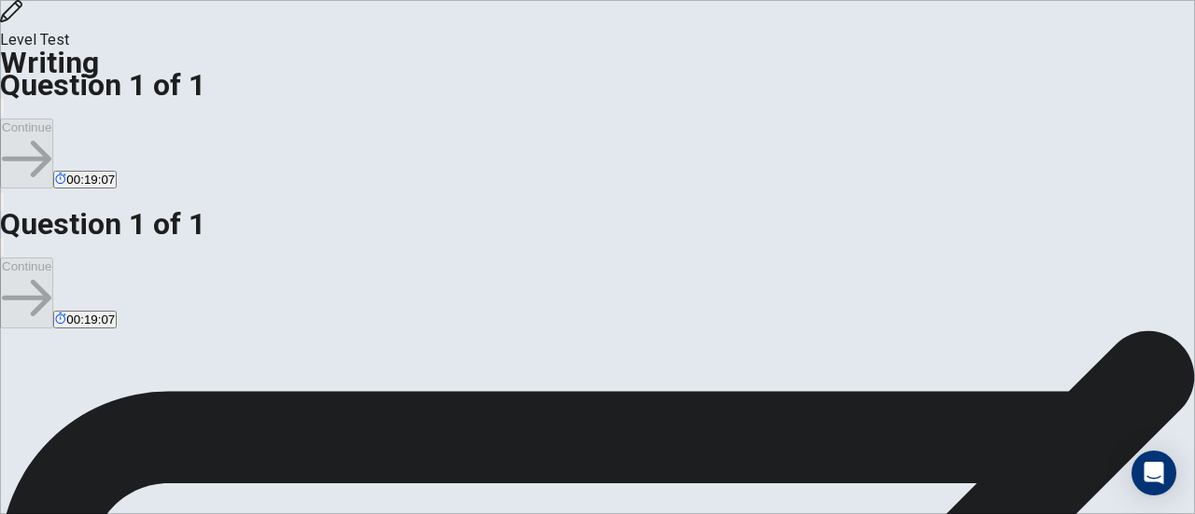
scroll to position [64, 0]
drag, startPoint x: 765, startPoint y: 172, endPoint x: 772, endPoint y: 143, distance: 29.7
click at [53, 119] on button "Continue" at bounding box center [26, 154] width 53 height 70
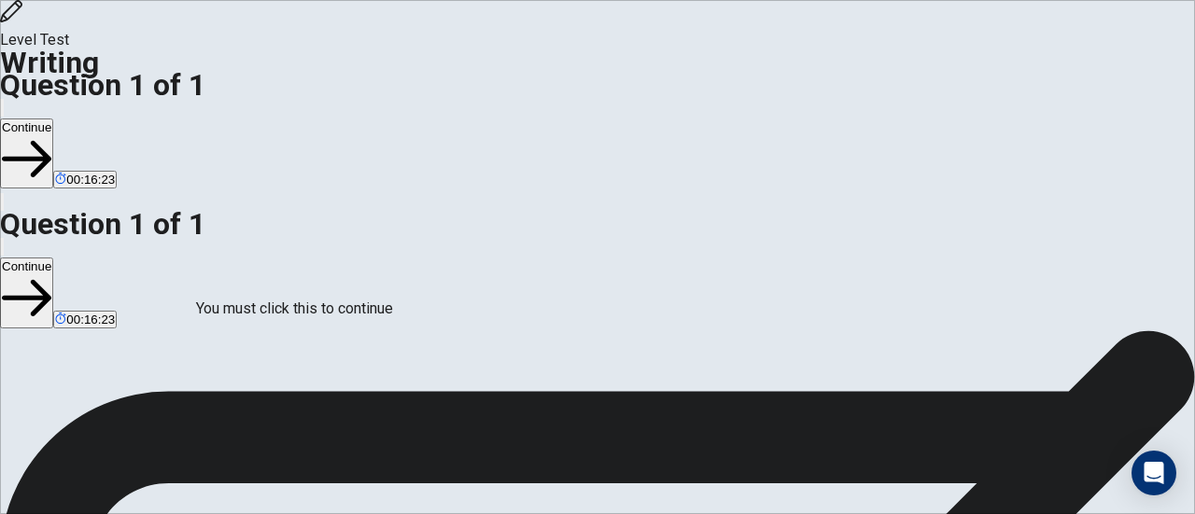
scroll to position [181, 0]
click at [937, 513] on div at bounding box center [597, 514] width 1195 height 0
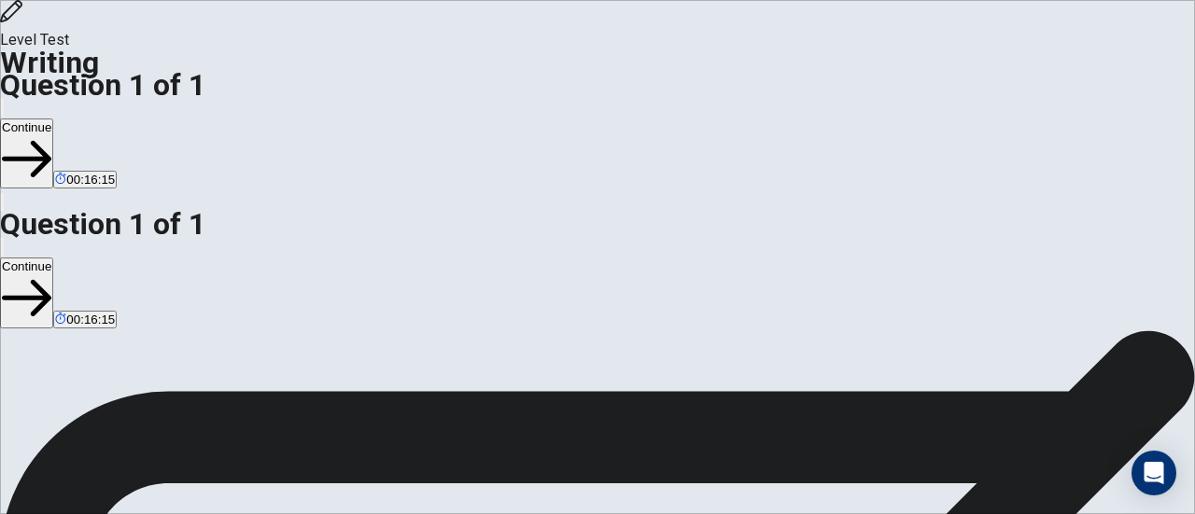
drag, startPoint x: 976, startPoint y: 147, endPoint x: 1051, endPoint y: 147, distance: 74.7
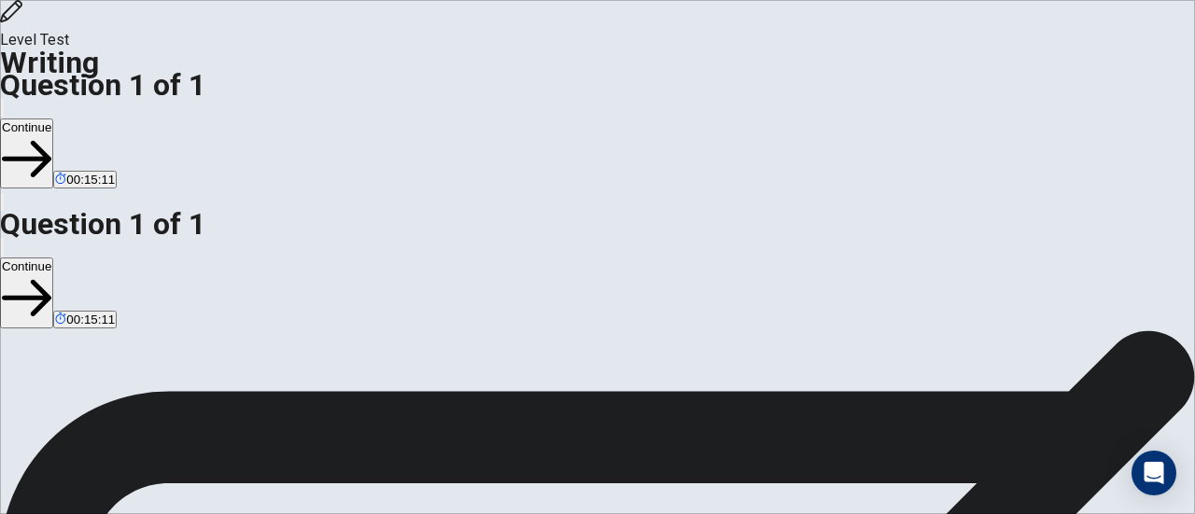
drag, startPoint x: 741, startPoint y: 164, endPoint x: 1038, endPoint y: 147, distance: 297.3
type textarea "**********"
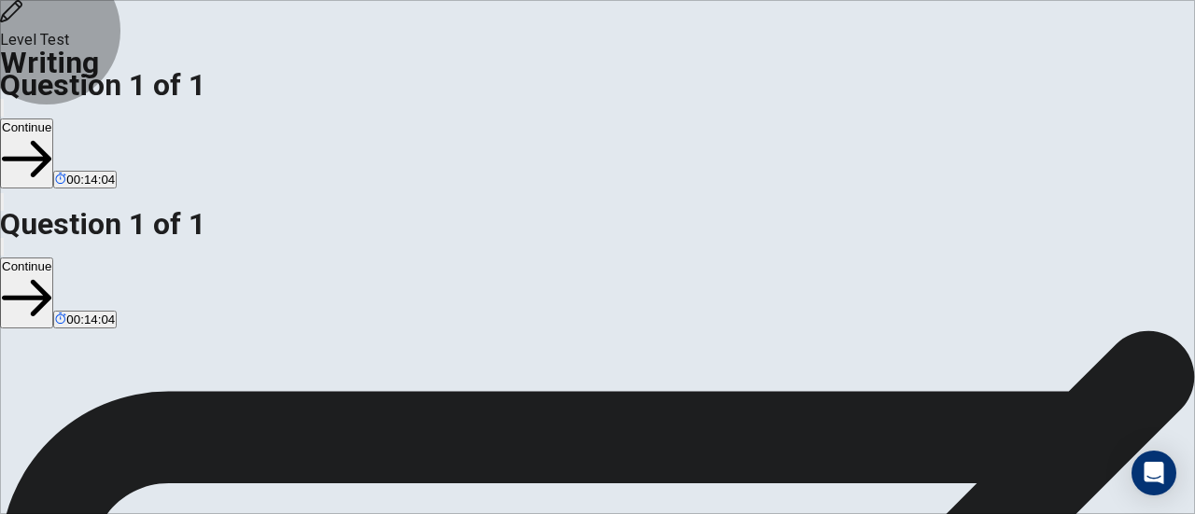
click at [53, 119] on button "Continue" at bounding box center [26, 154] width 53 height 70
